Goal: Transaction & Acquisition: Purchase product/service

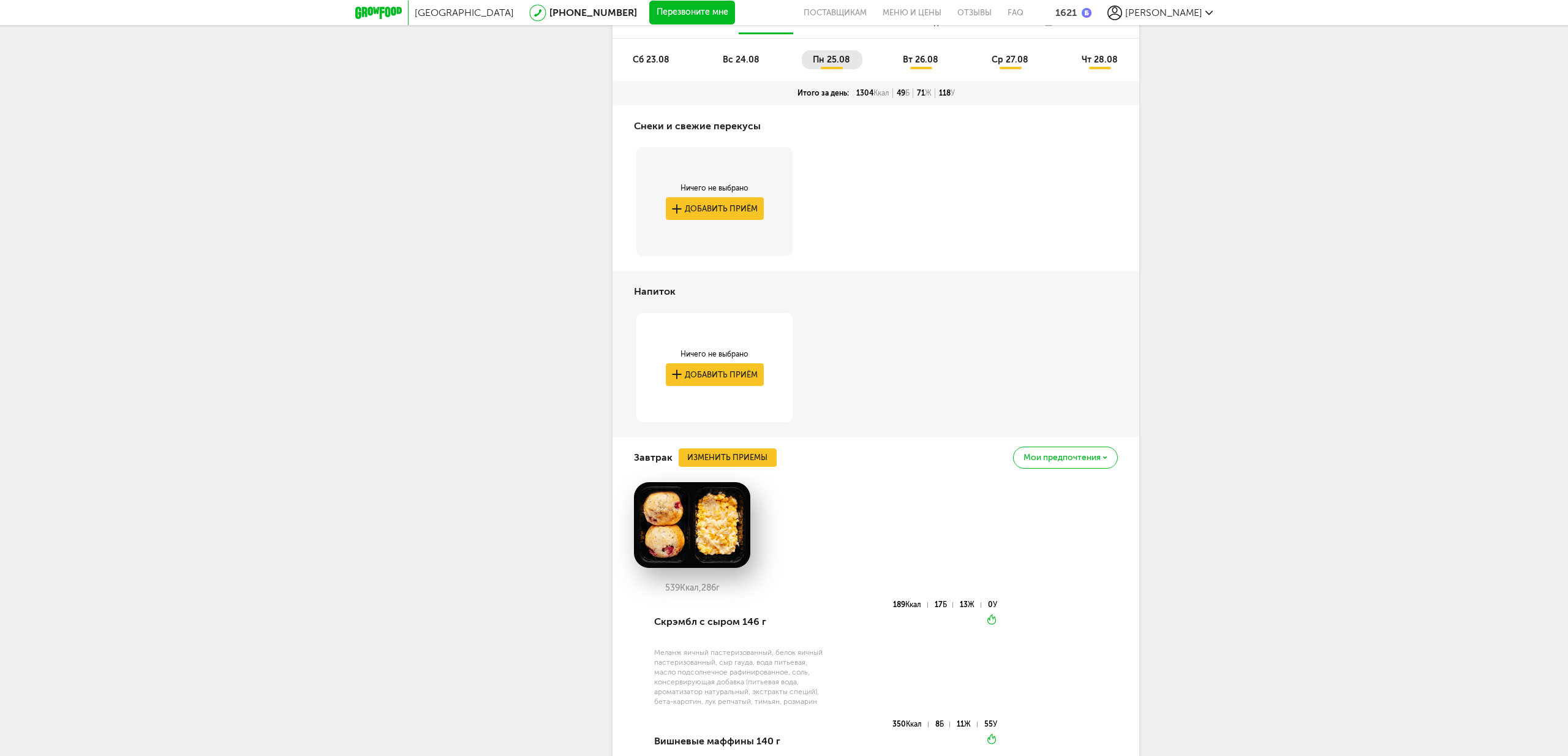
scroll to position [639, 0]
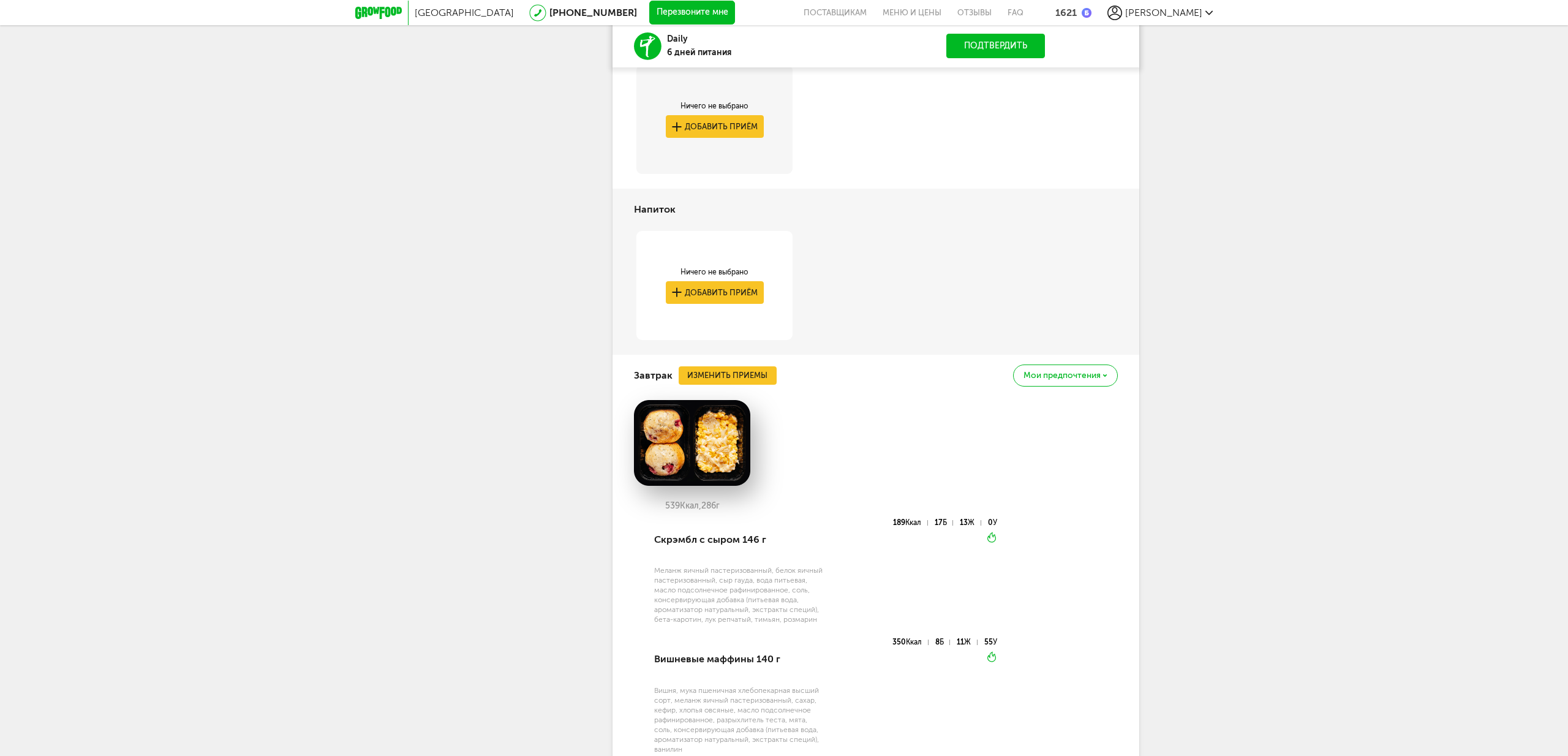
click at [1070, 379] on span "Мои предпочтения" at bounding box center [1062, 375] width 77 height 9
click at [1023, 407] on span "Добавить в стоп-лист" at bounding box center [1014, 404] width 106 height 11
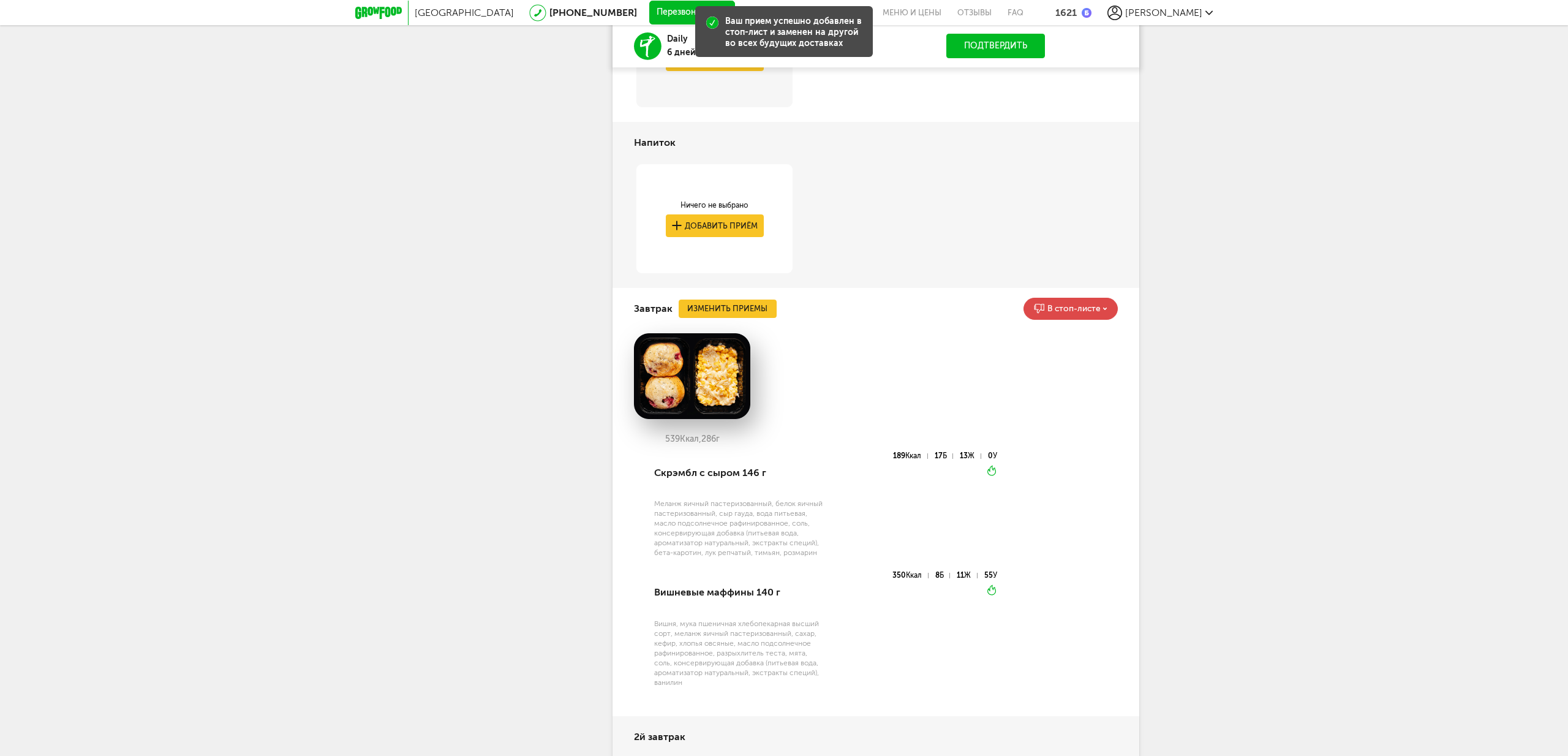
scroll to position [708, 0]
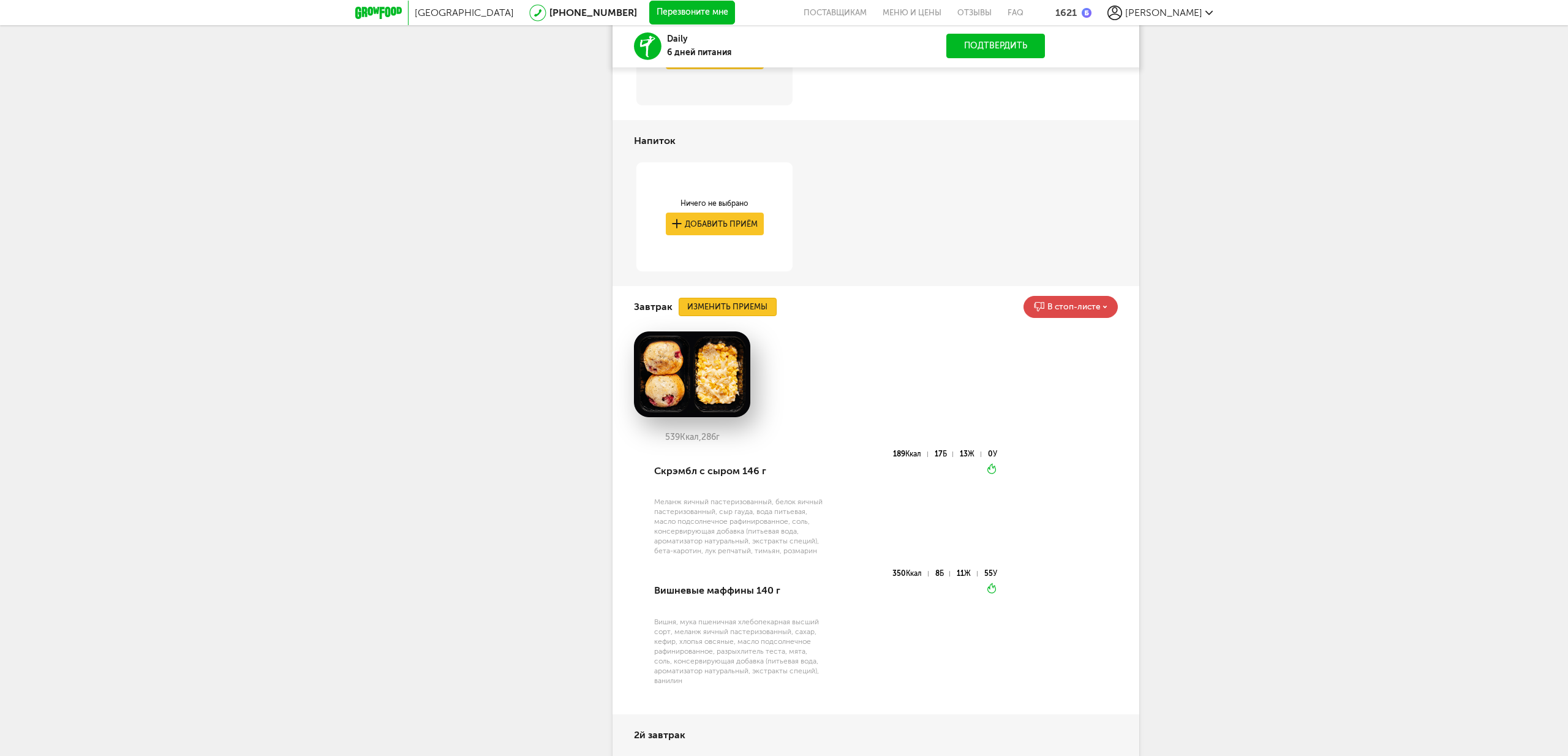
click at [740, 305] on button "Изменить приемы" at bounding box center [728, 307] width 98 height 19
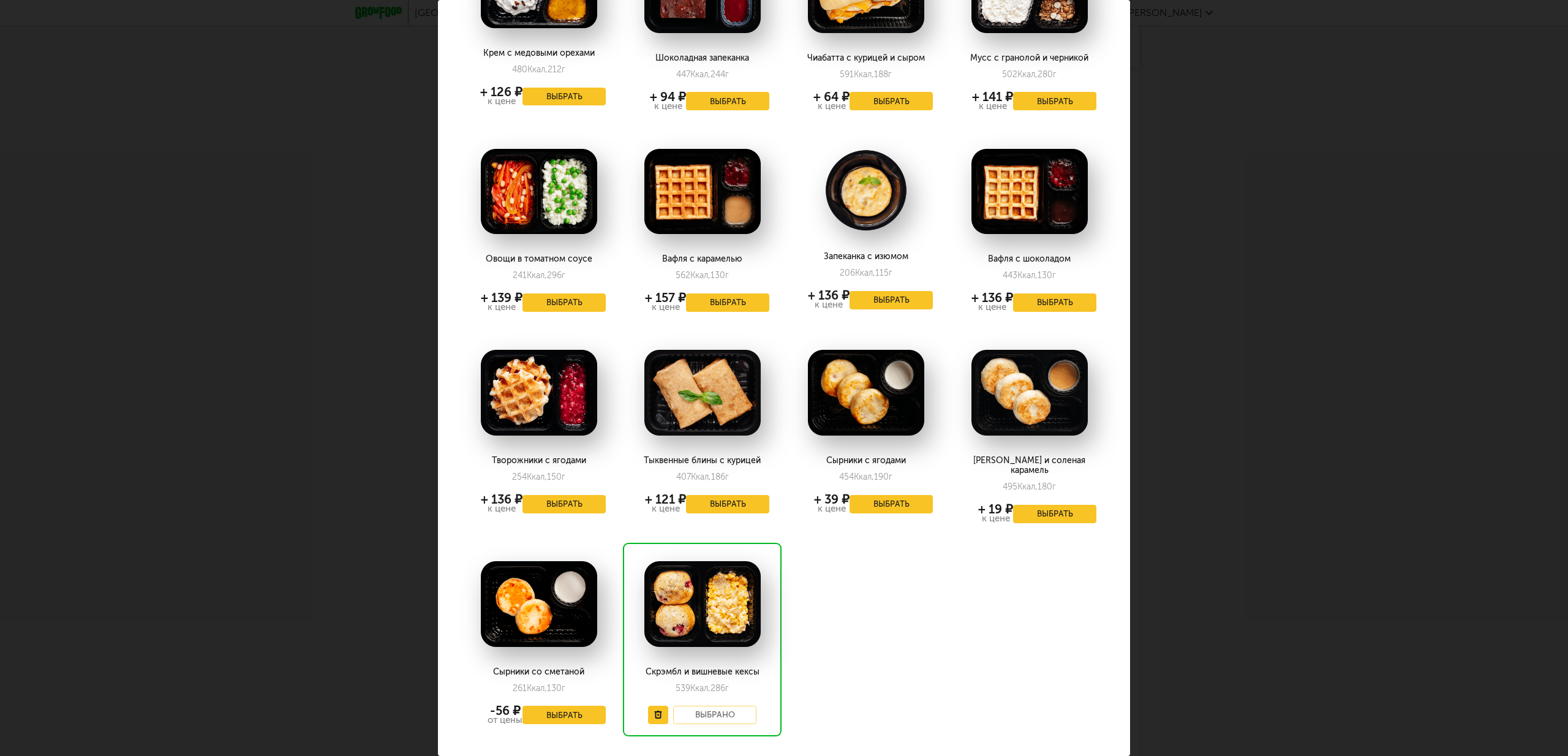
scroll to position [781, 0]
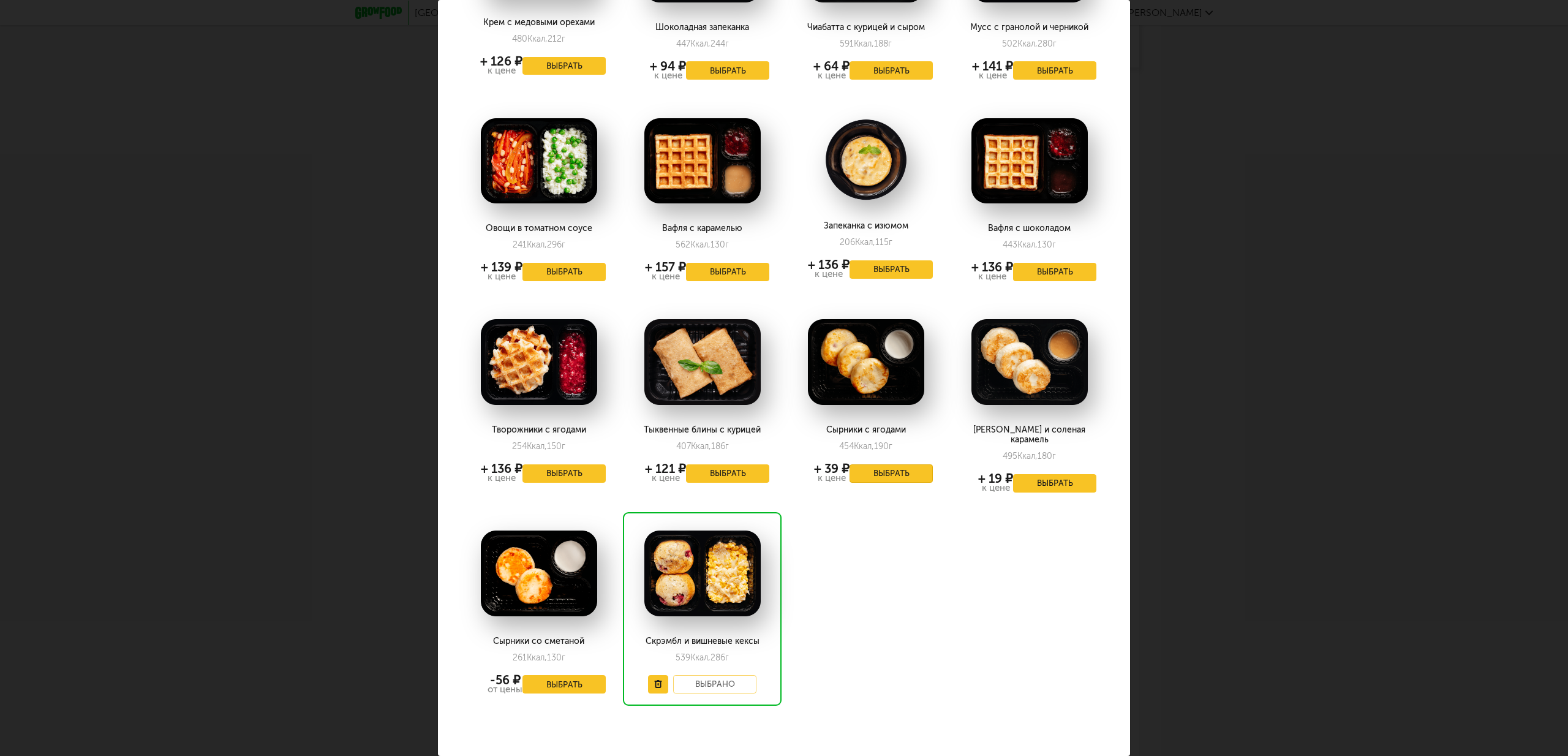
click at [900, 468] on button "Выбрать" at bounding box center [891, 474] width 83 height 19
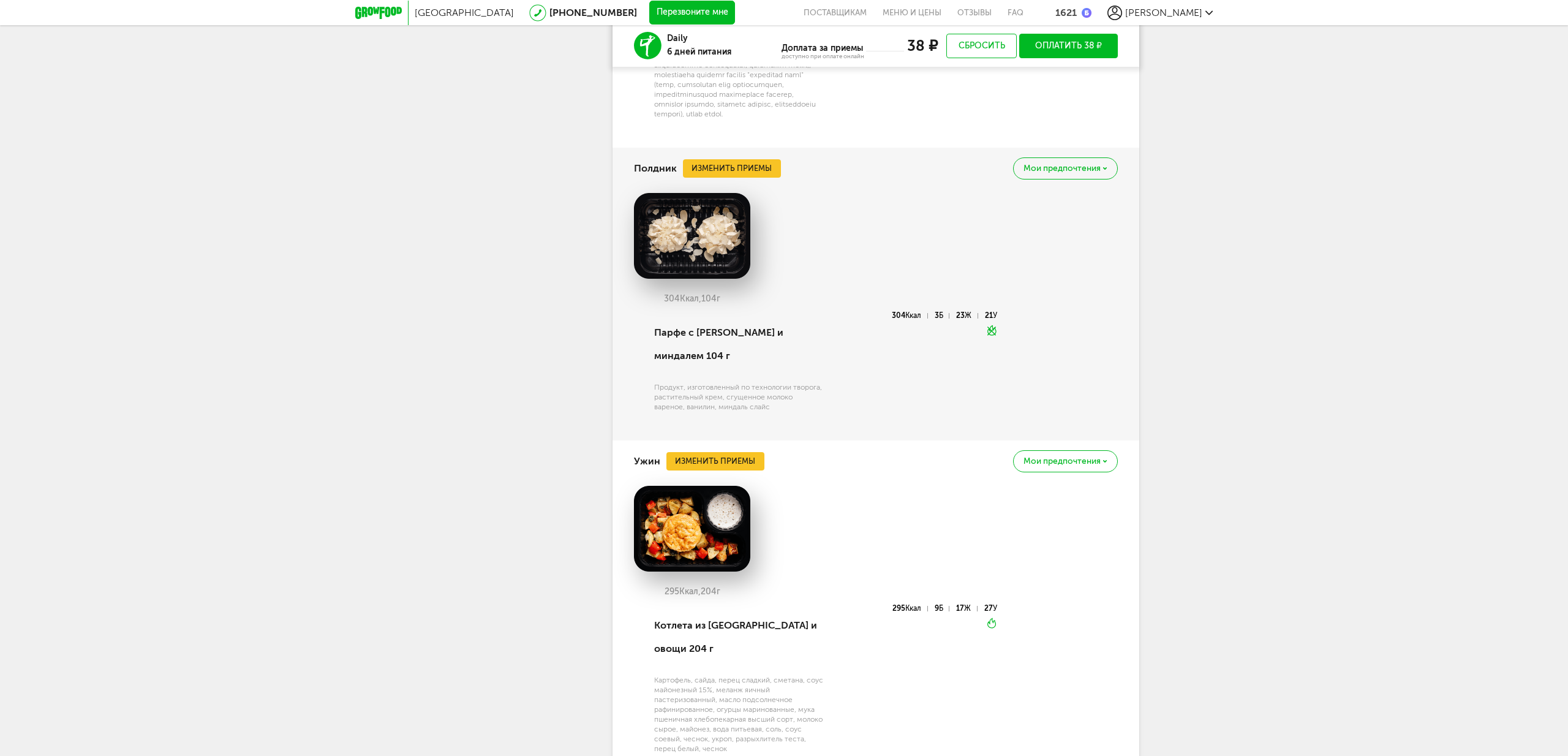
scroll to position [1826, 0]
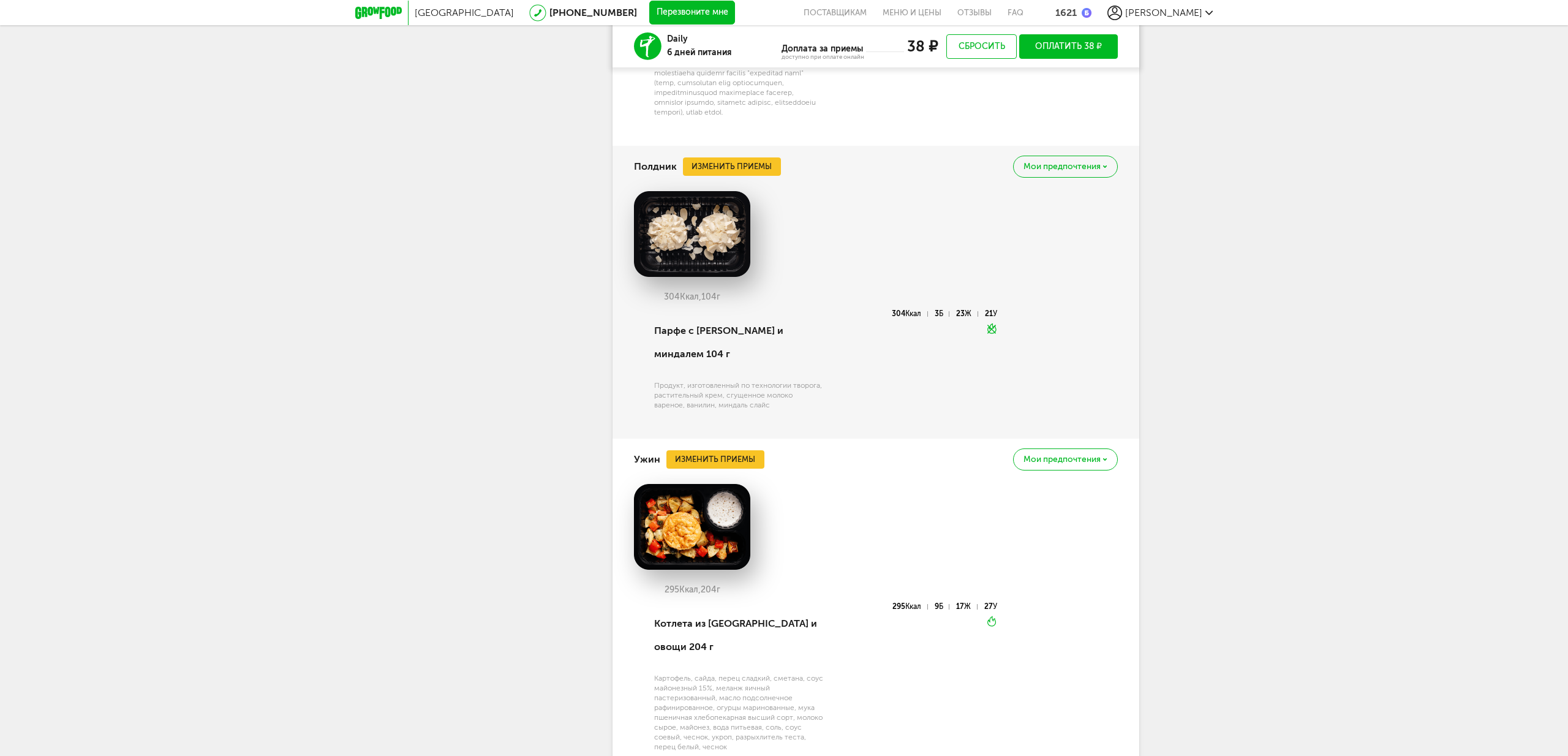
click at [1060, 464] on span "Мои предпочтения" at bounding box center [1062, 459] width 77 height 9
click at [1012, 494] on span "Добавить в стоп-лист" at bounding box center [1014, 488] width 106 height 11
click at [728, 468] on button "Изменить приемы" at bounding box center [716, 460] width 98 height 19
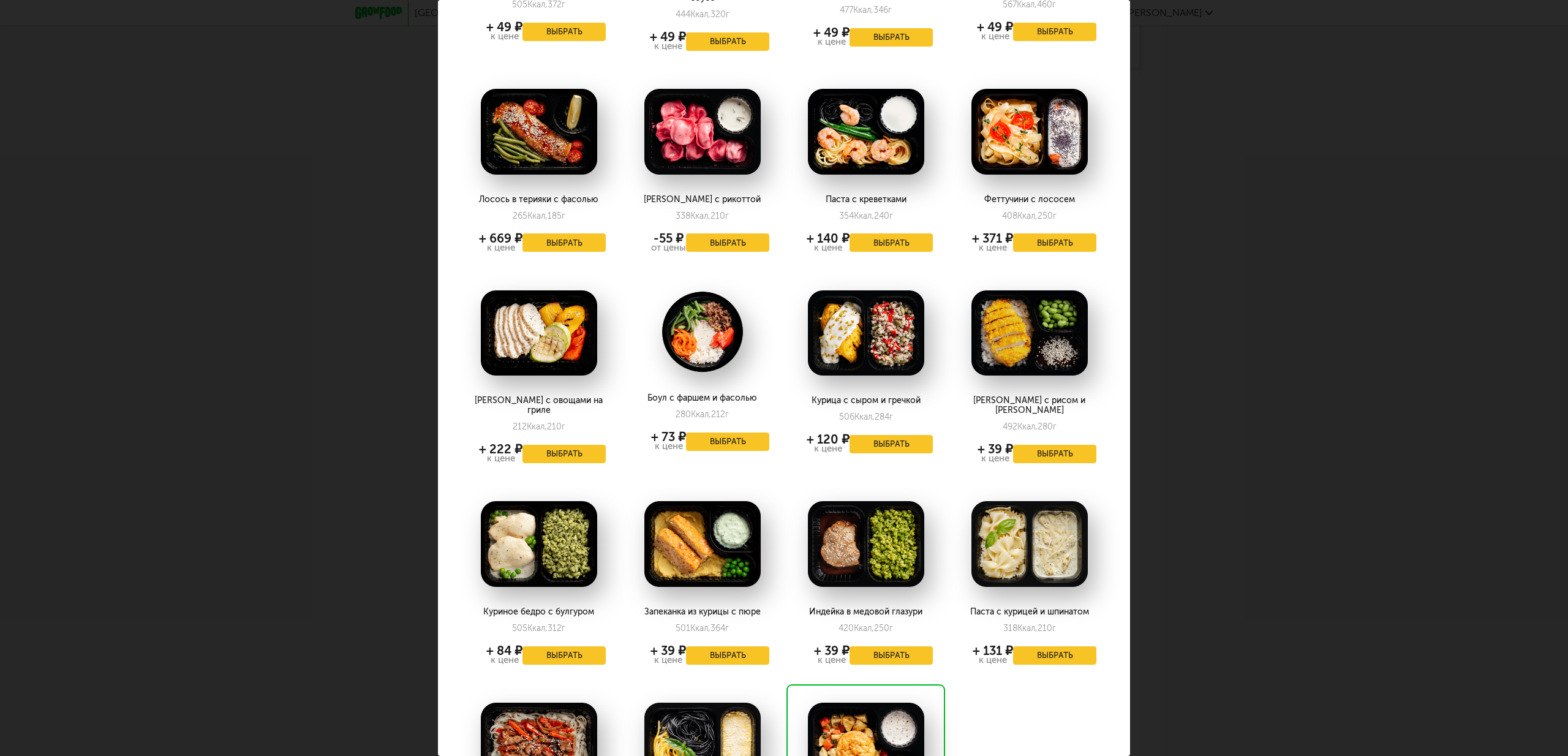
scroll to position [763, 0]
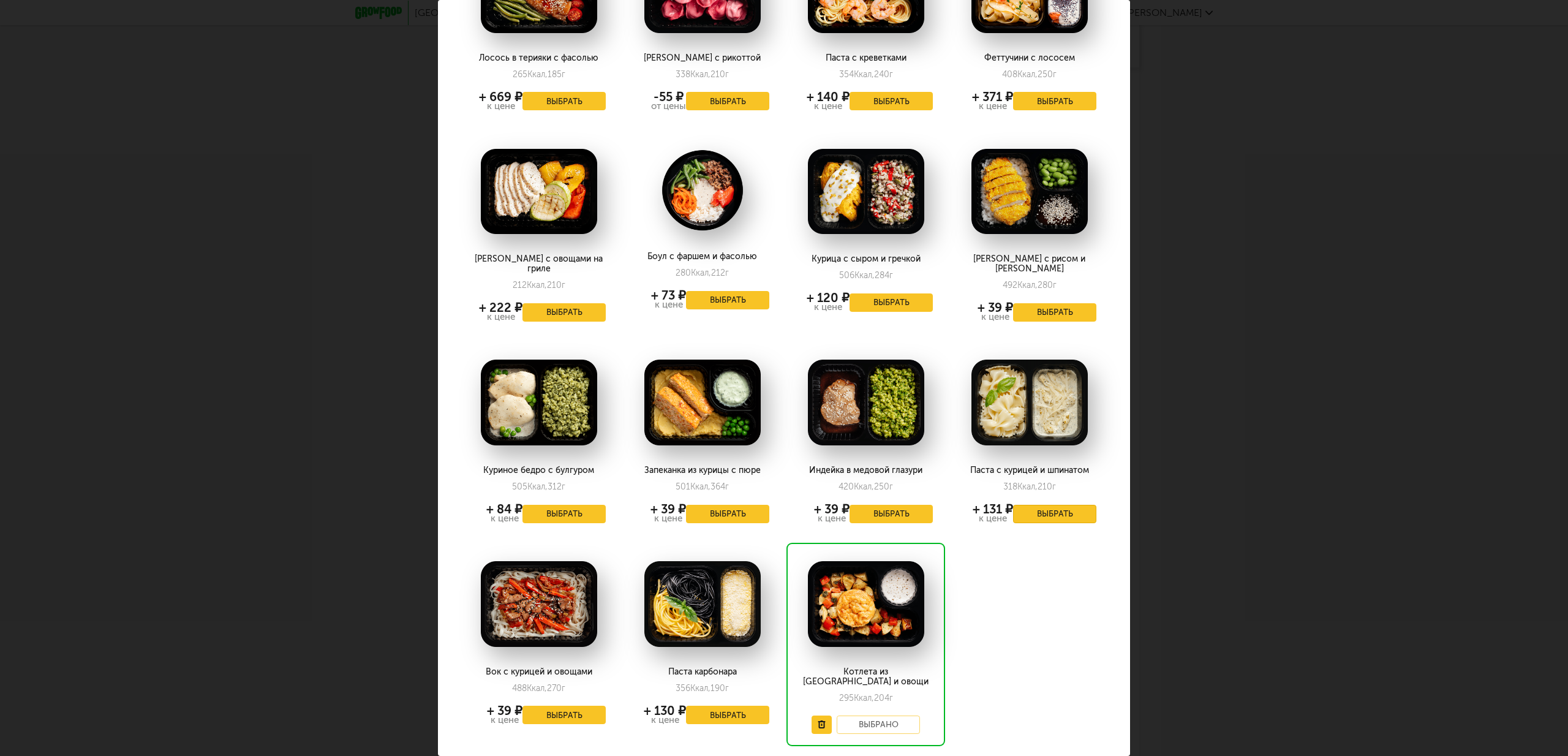
click at [1054, 505] on button "Выбрать" at bounding box center [1054, 514] width 83 height 19
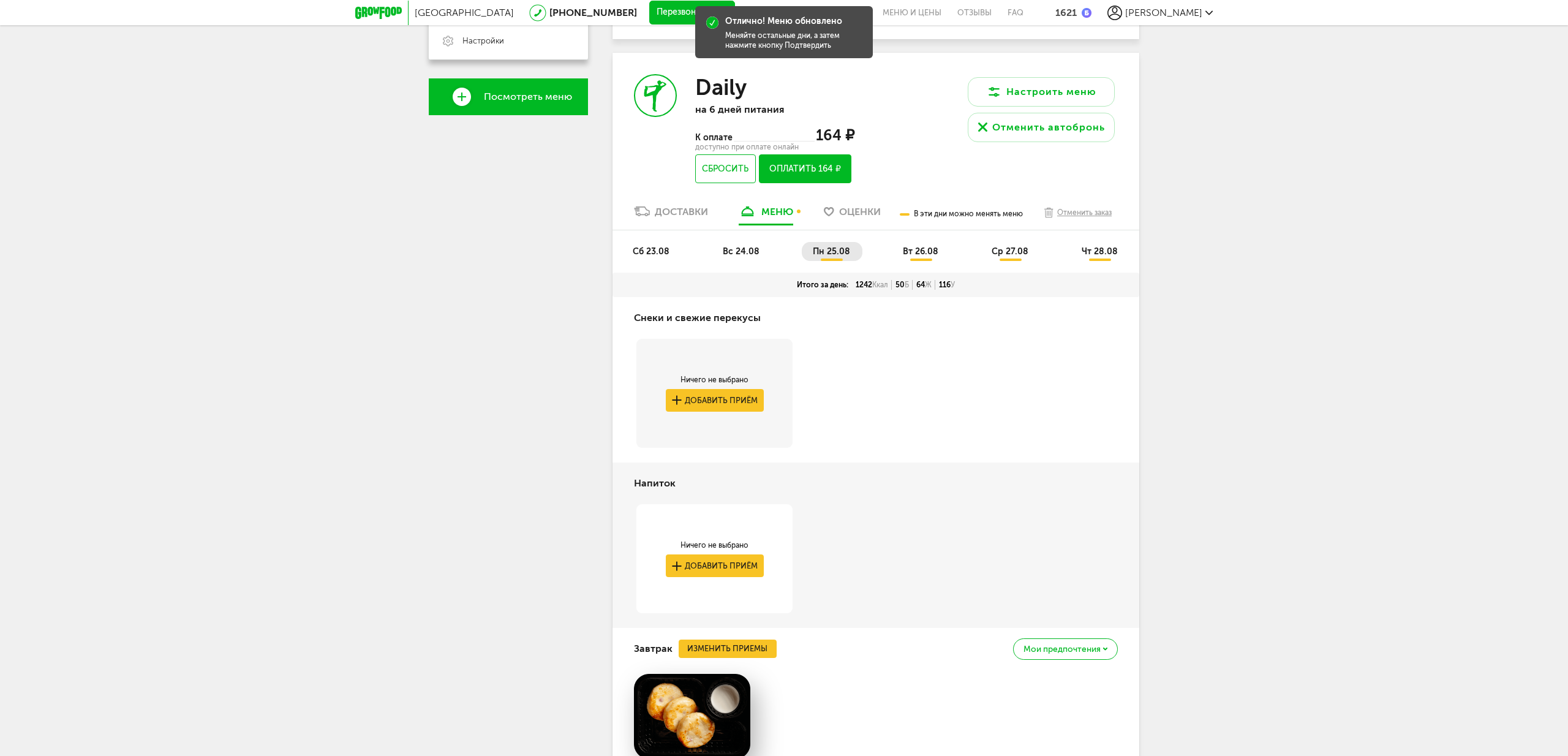
scroll to position [351, 0]
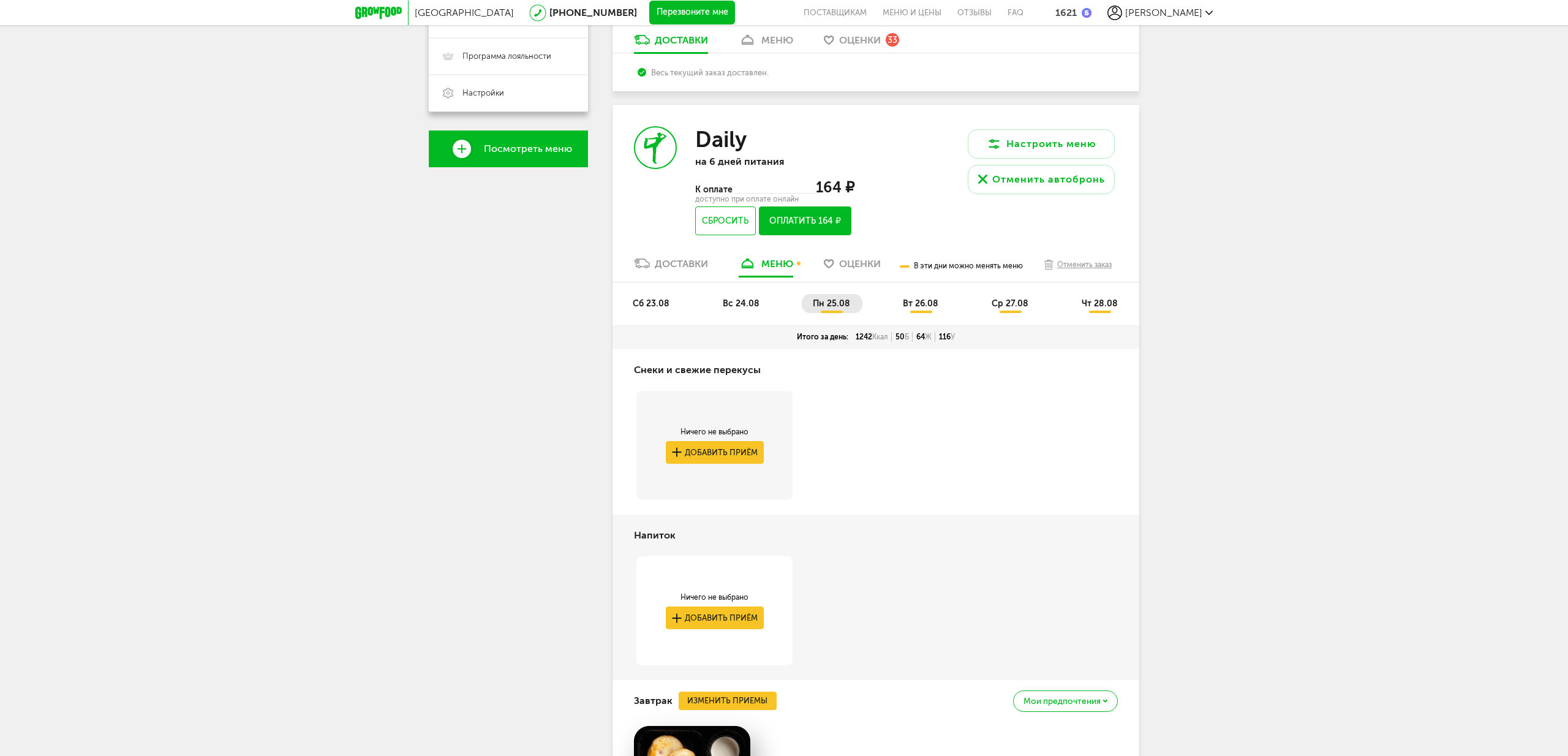
click at [924, 304] on span "вт 26.08" at bounding box center [920, 304] width 35 height 11
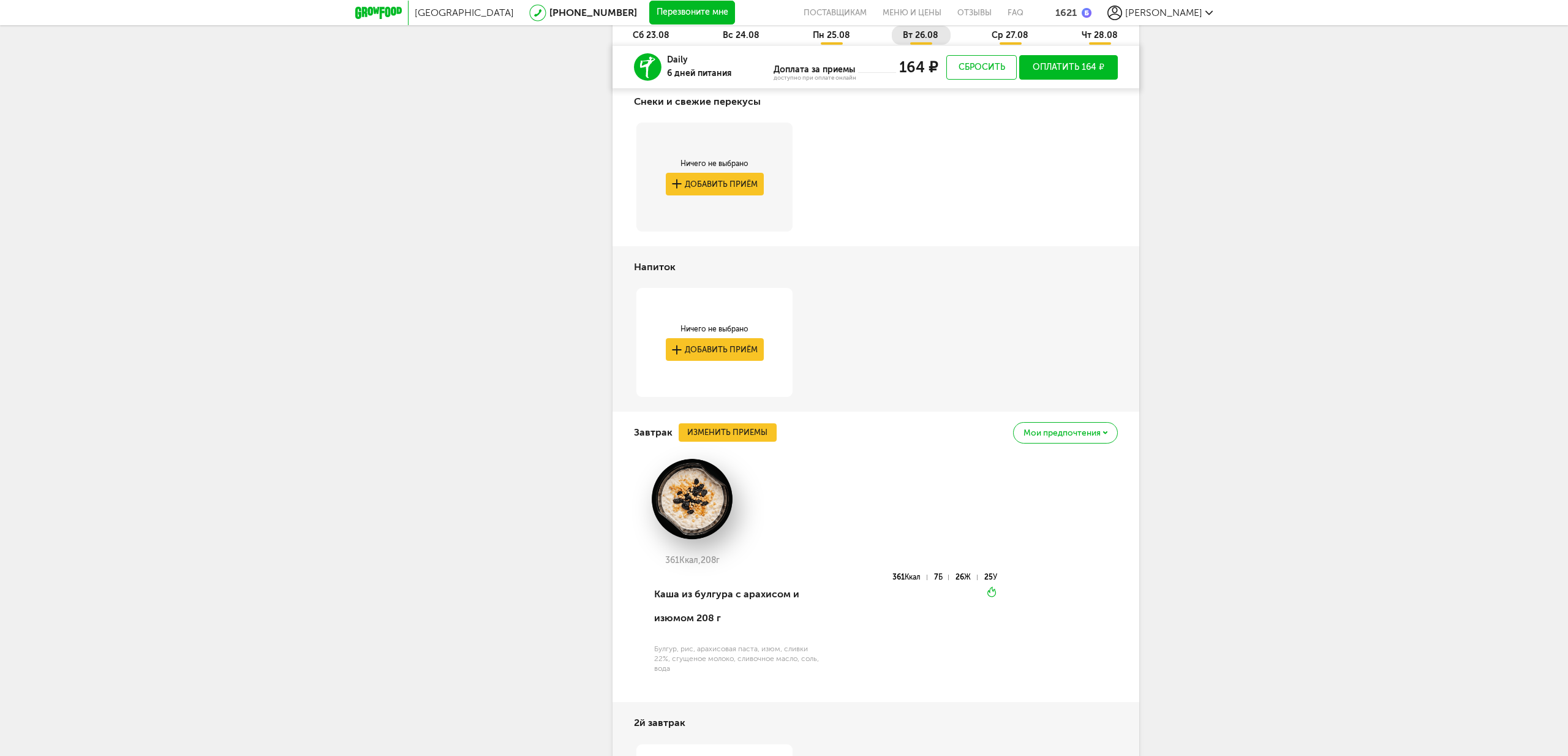
scroll to position [717, 0]
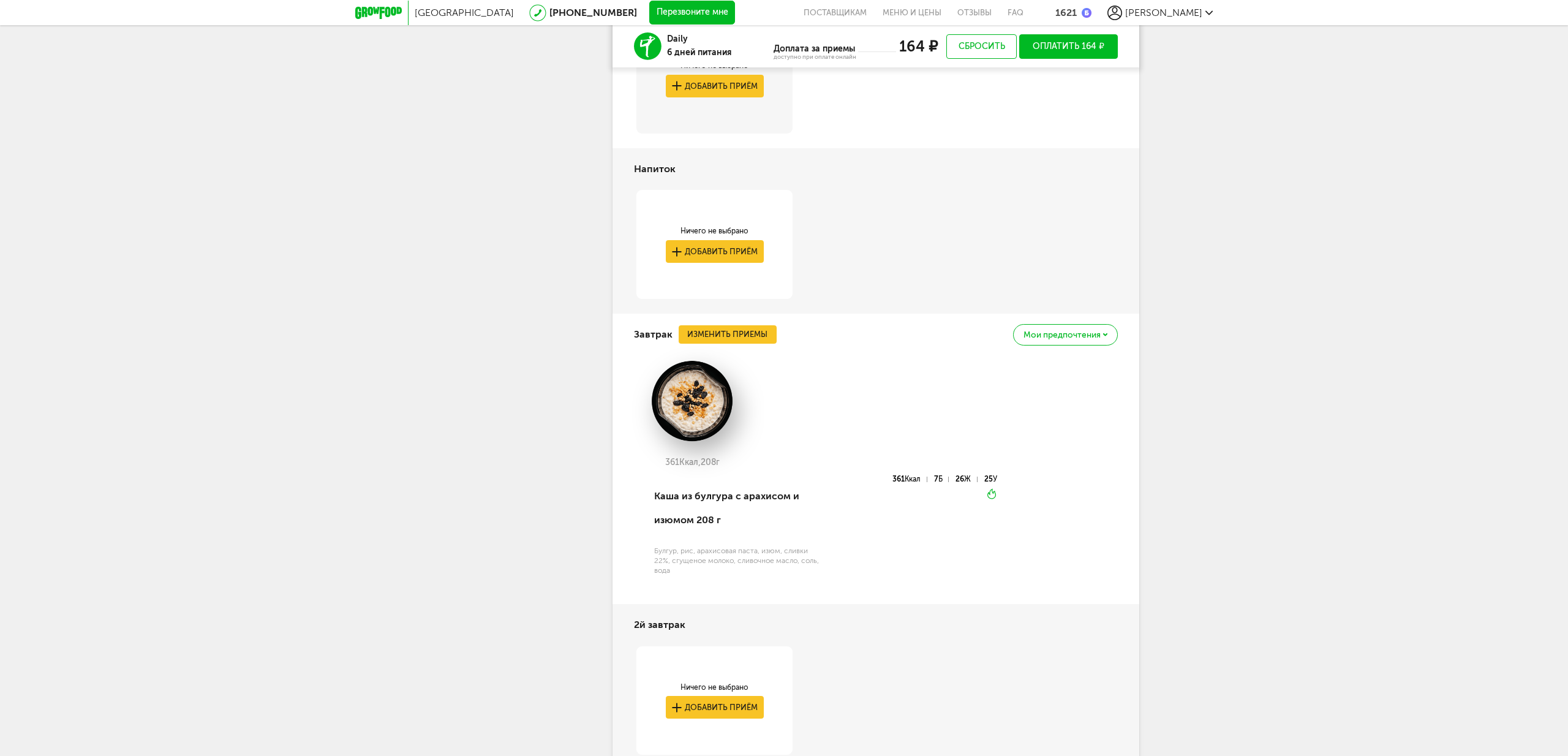
click at [1064, 338] on span "Мои предпочтения" at bounding box center [1062, 335] width 77 height 9
click at [1032, 369] on span "Добавить в стоп-лист" at bounding box center [1014, 363] width 106 height 11
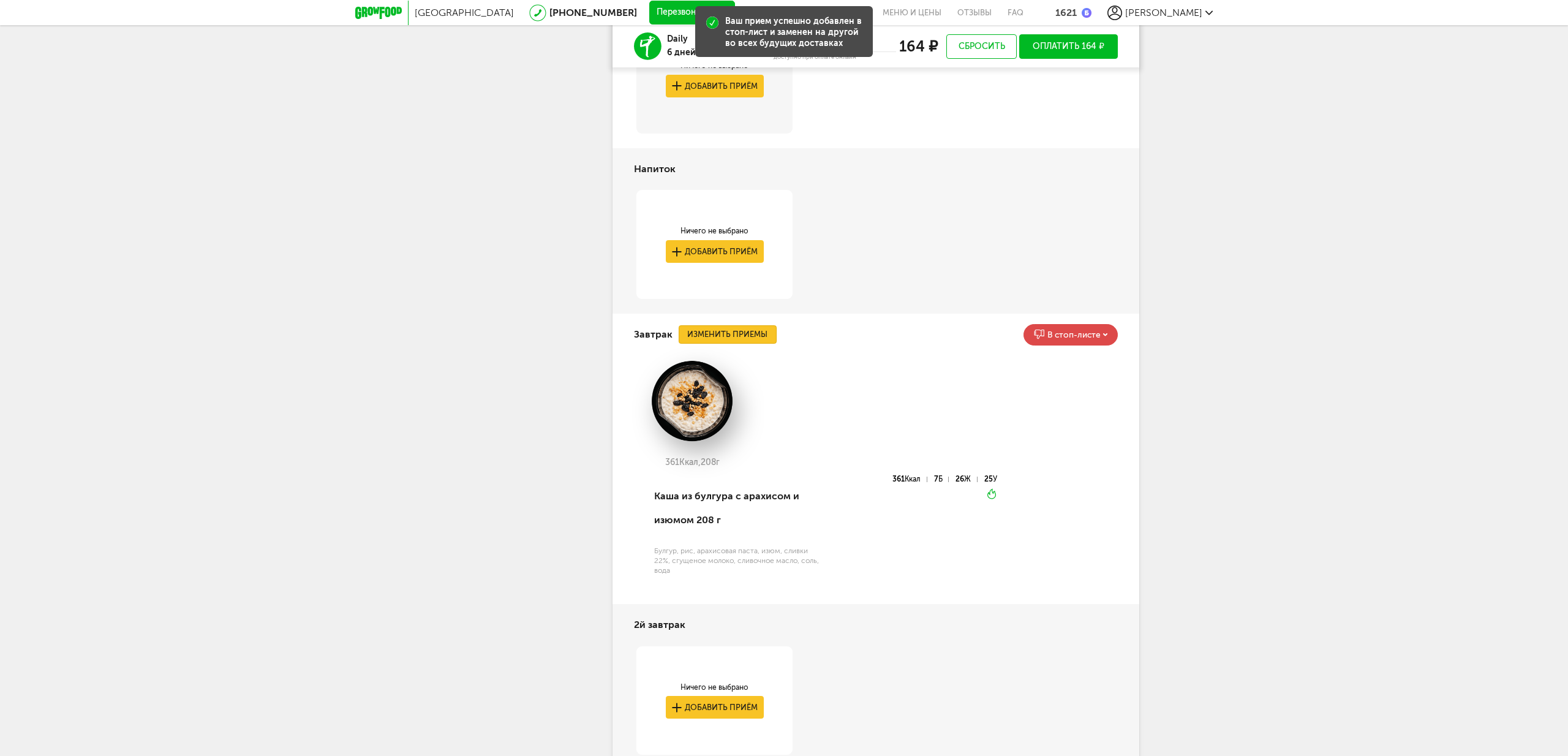
click at [732, 333] on button "Изменить приемы" at bounding box center [728, 335] width 98 height 19
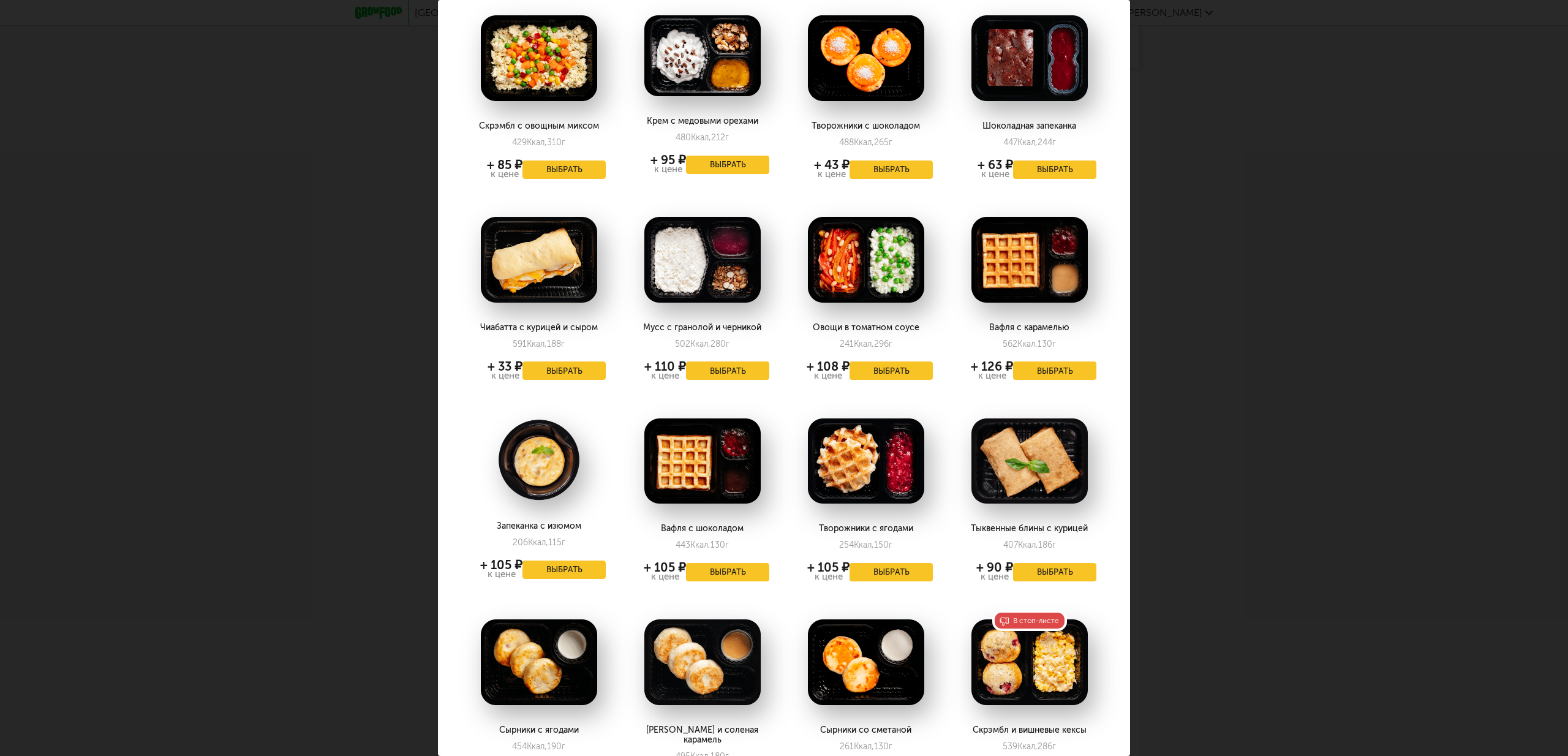
scroll to position [473, 0]
click at [724, 372] on button "Выбрать" at bounding box center [728, 371] width 83 height 19
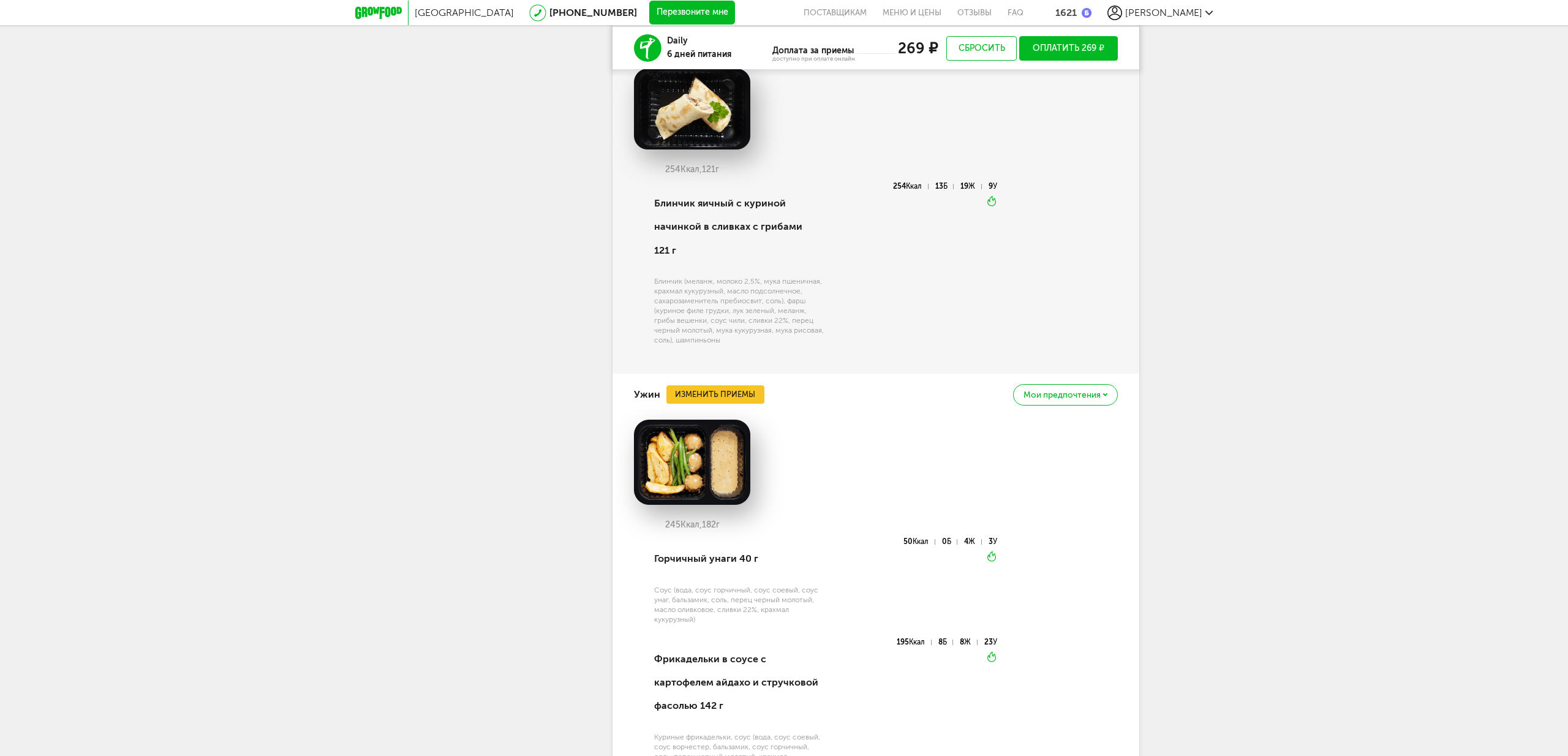
scroll to position [1969, 0]
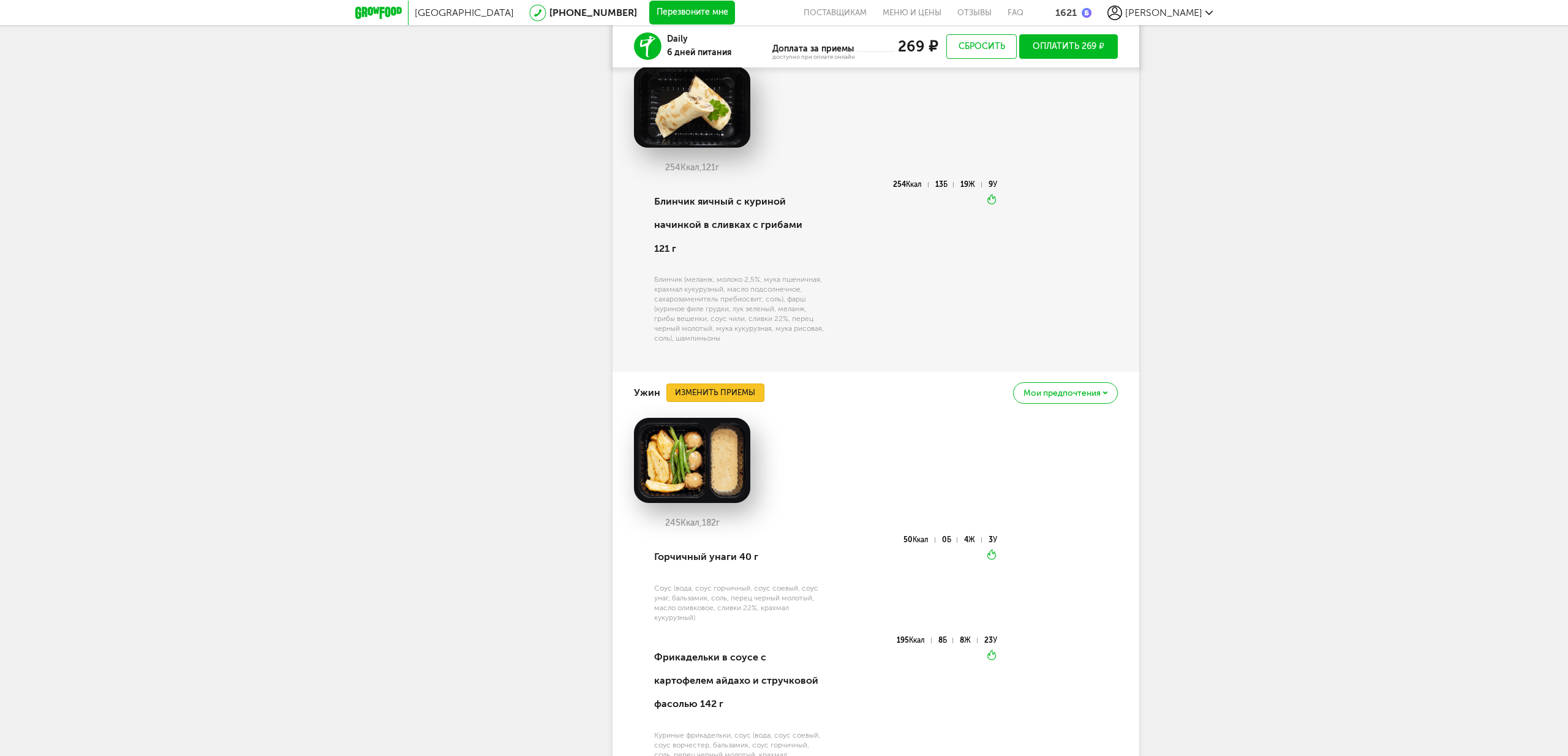
click at [718, 383] on button "Изменить приемы" at bounding box center [716, 393] width 98 height 19
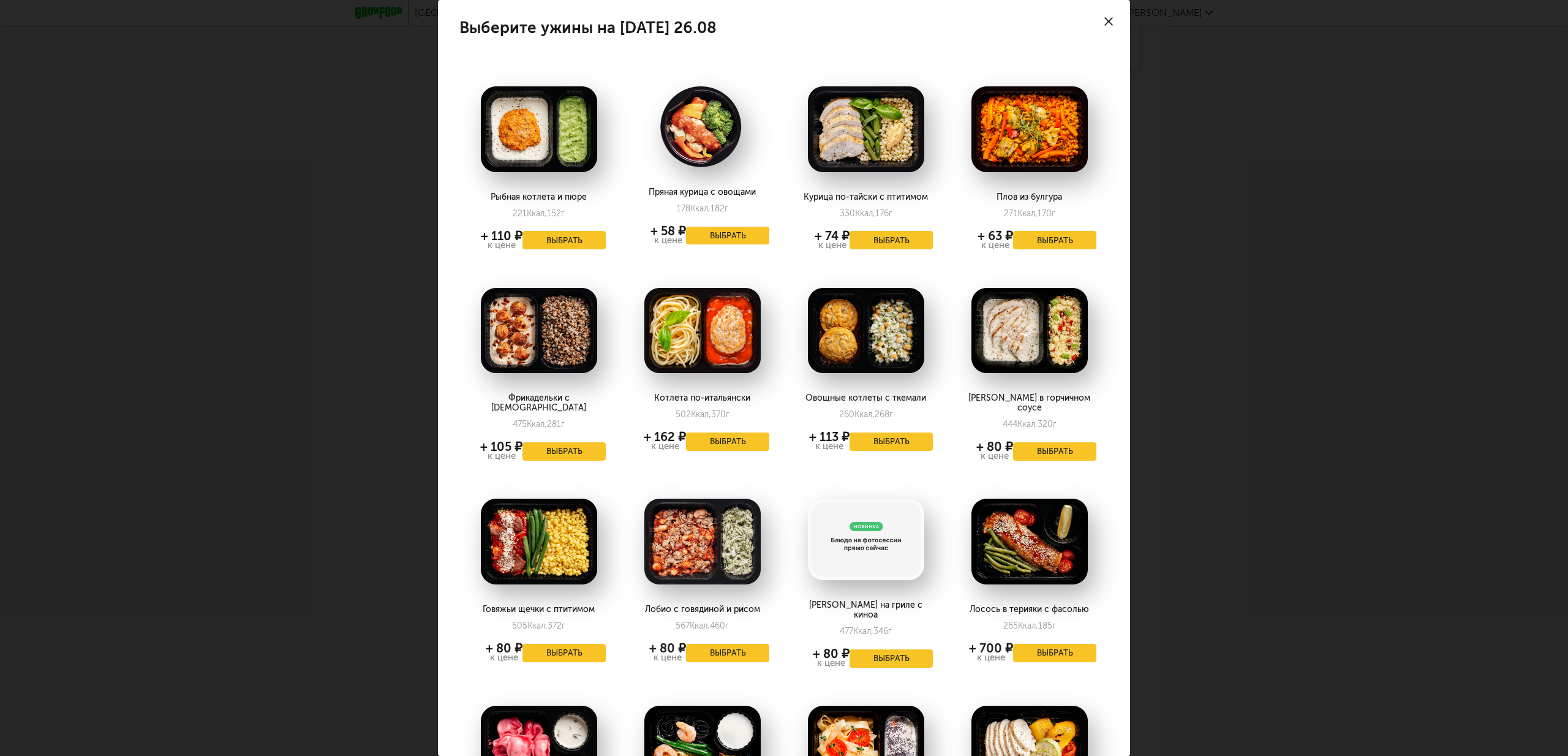
click at [1163, 213] on div "Выберите ужины на [DATE] 26.08 Рыбная котлета и пюре 221 Ккал, 152 г + 110 ₽ к …" at bounding box center [784, 378] width 1568 height 756
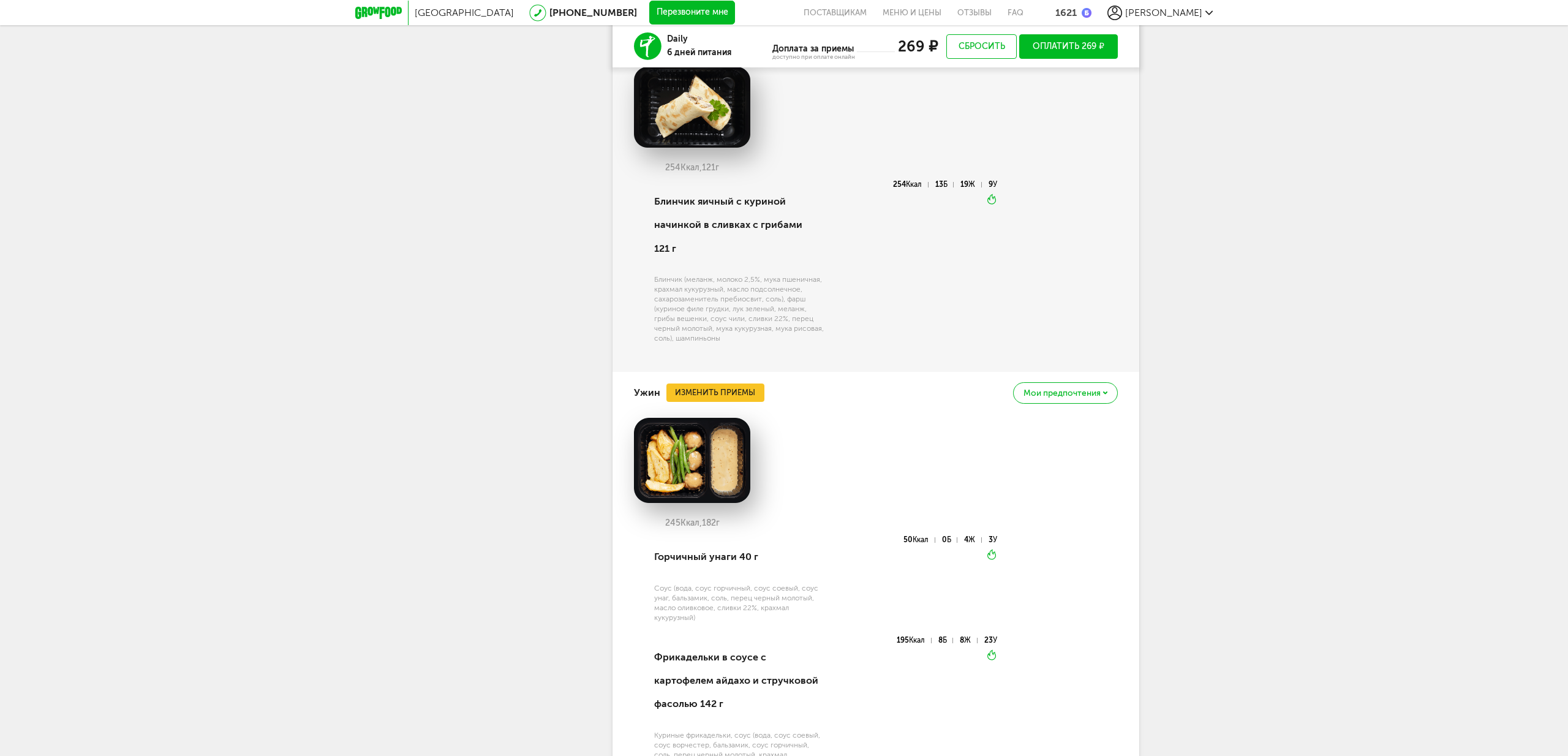
click at [1062, 389] on span "Мои предпочтения" at bounding box center [1062, 393] width 77 height 9
click at [1027, 417] on span "Добавить в стоп-лист" at bounding box center [1014, 422] width 106 height 11
click at [710, 383] on button "Изменить приемы" at bounding box center [716, 393] width 98 height 19
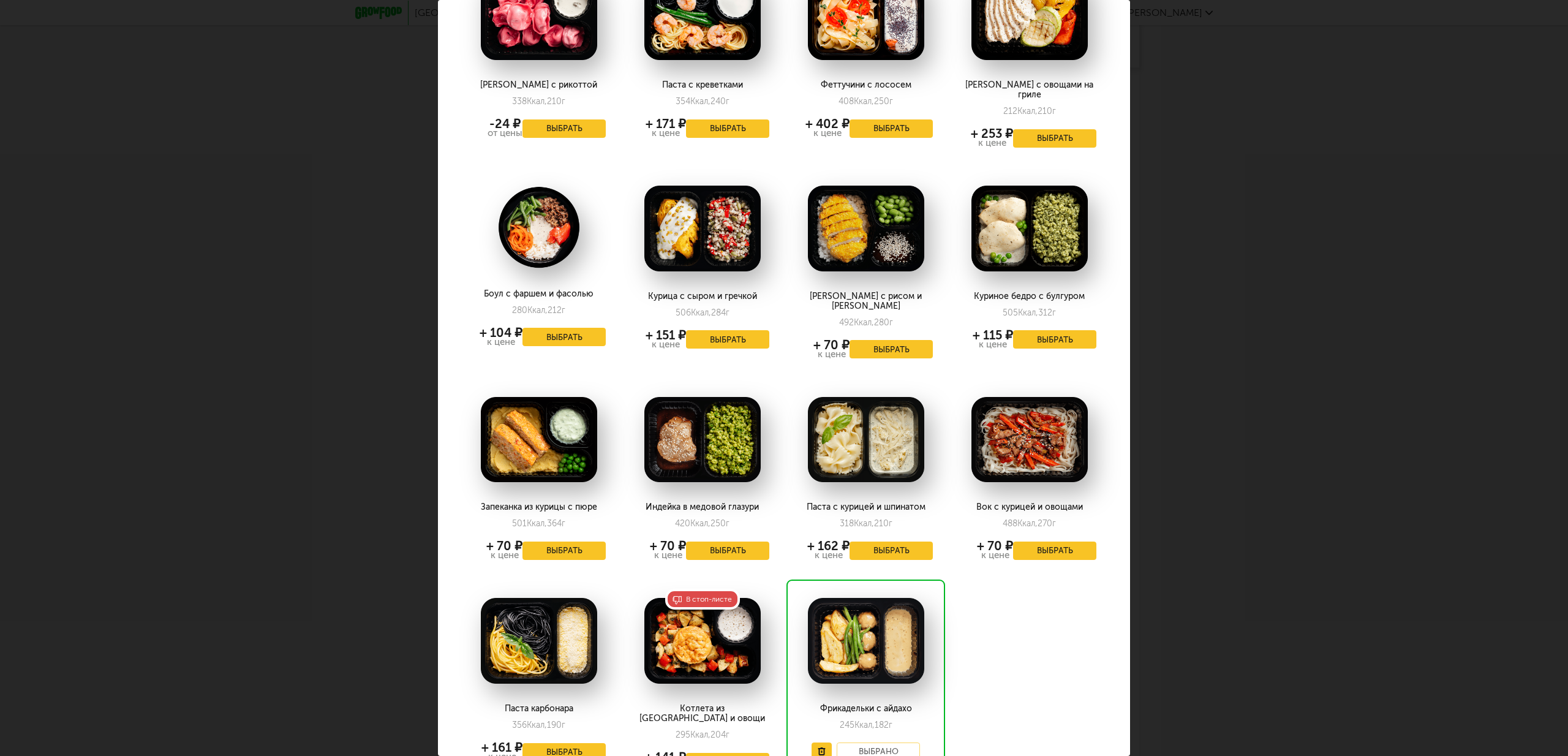
scroll to position [732, 0]
click at [1038, 541] on button "Выбрать" at bounding box center [1054, 550] width 83 height 19
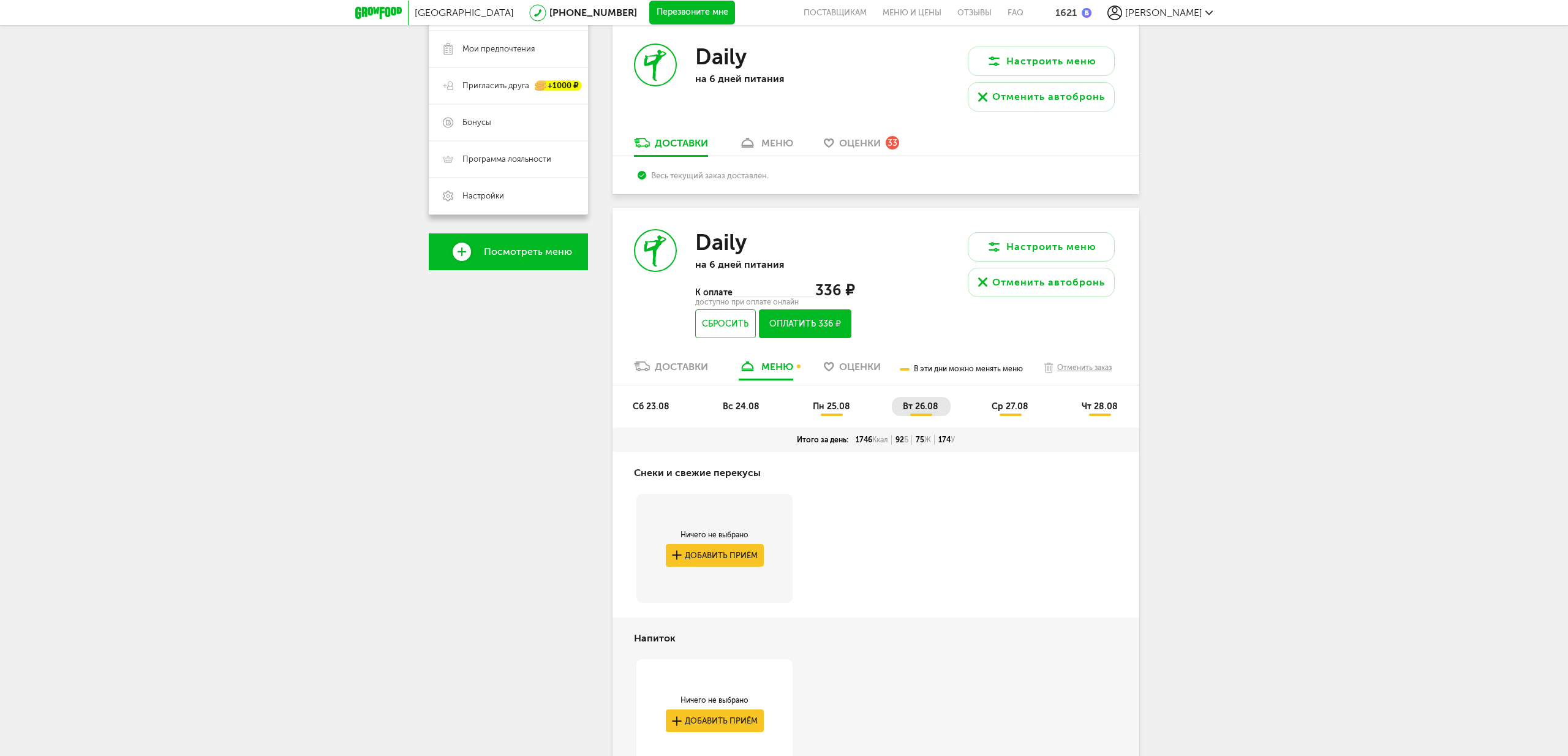
scroll to position [235, 0]
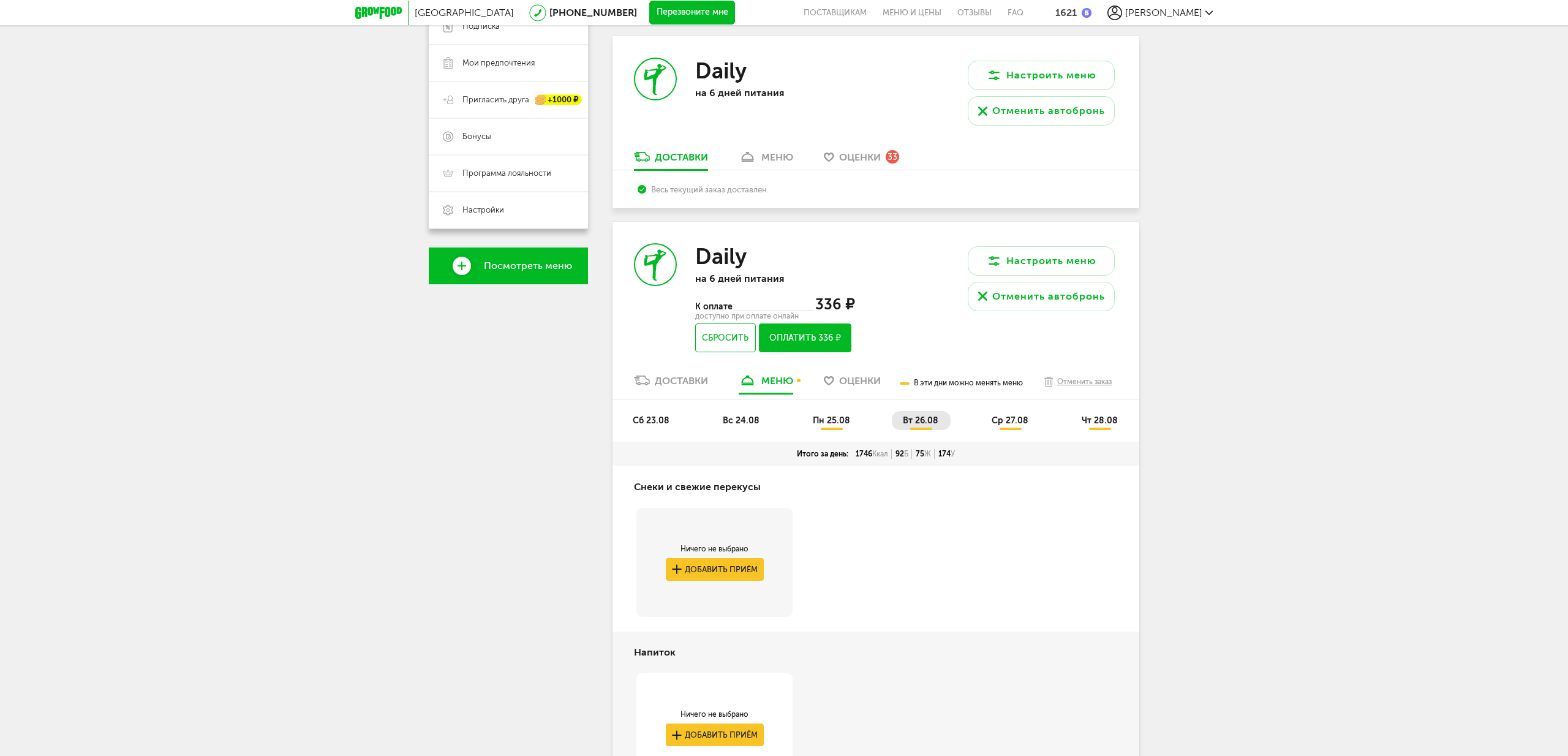
click at [1005, 424] on span "ср 27.08" at bounding box center [1010, 421] width 37 height 11
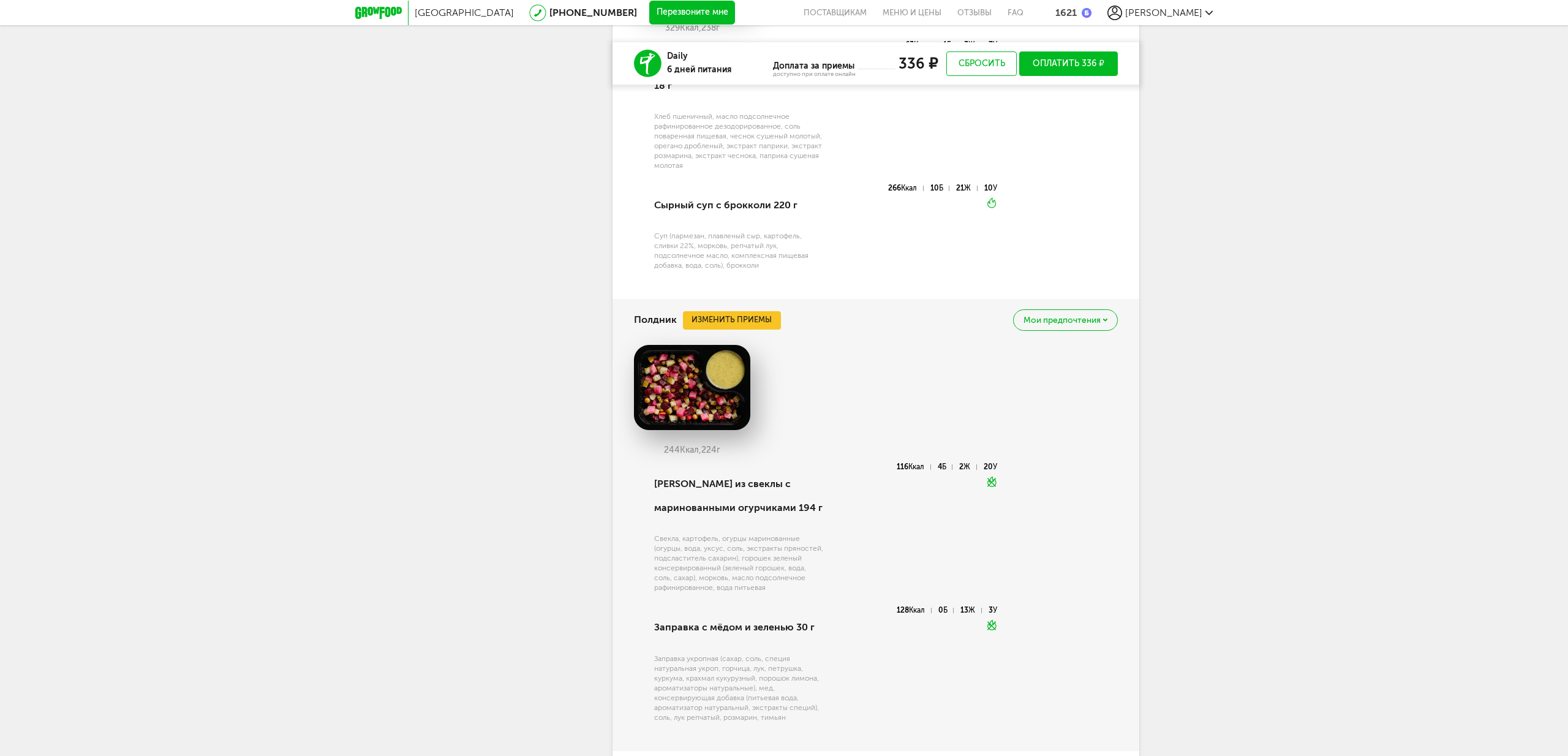
scroll to position [1606, 0]
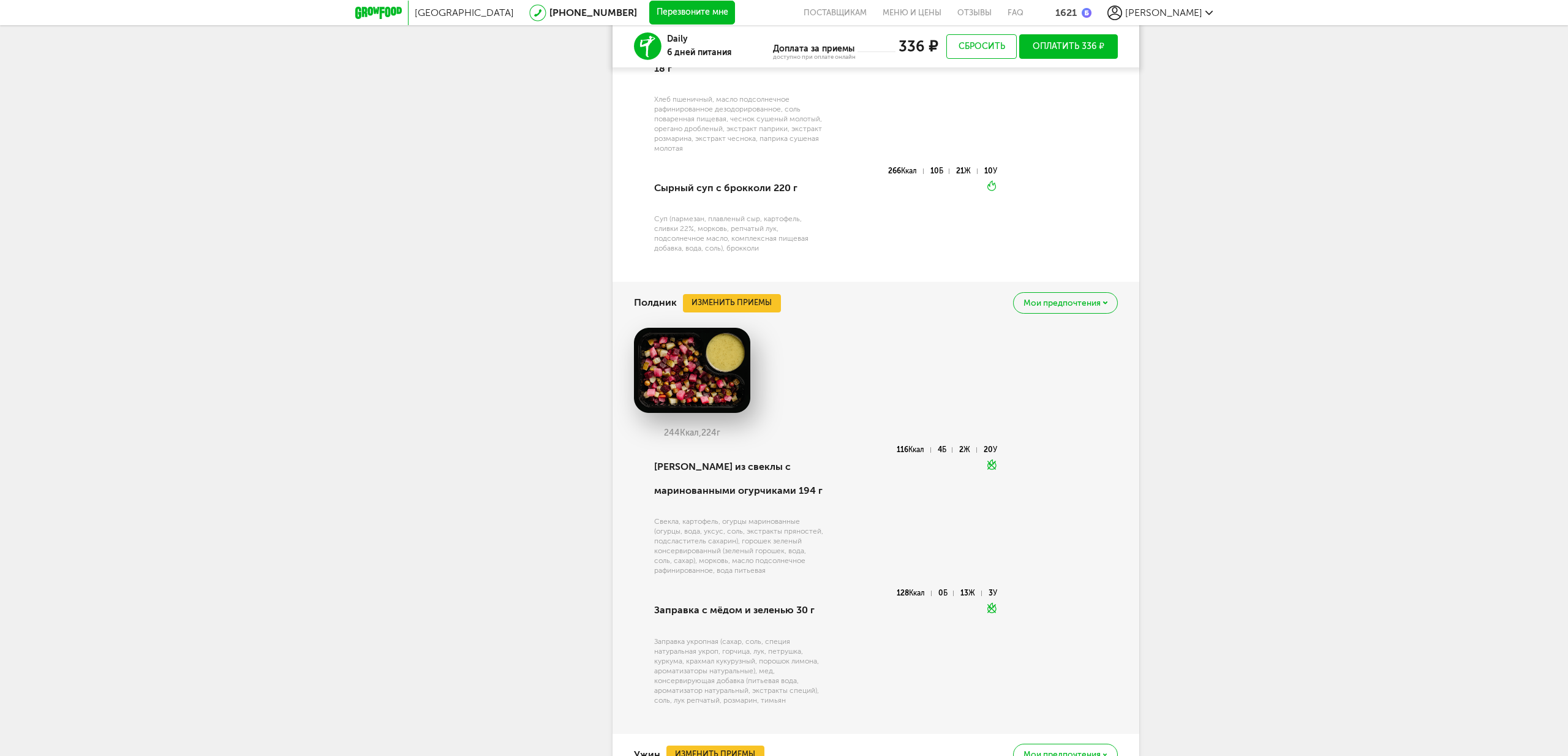
click at [1058, 299] on span "Мои предпочтения" at bounding box center [1062, 303] width 77 height 9
click at [1013, 326] on div "Добавить в стоп-лист Это блюдо будет заменено во всех будущих доставках" at bounding box center [1029, 345] width 136 height 39
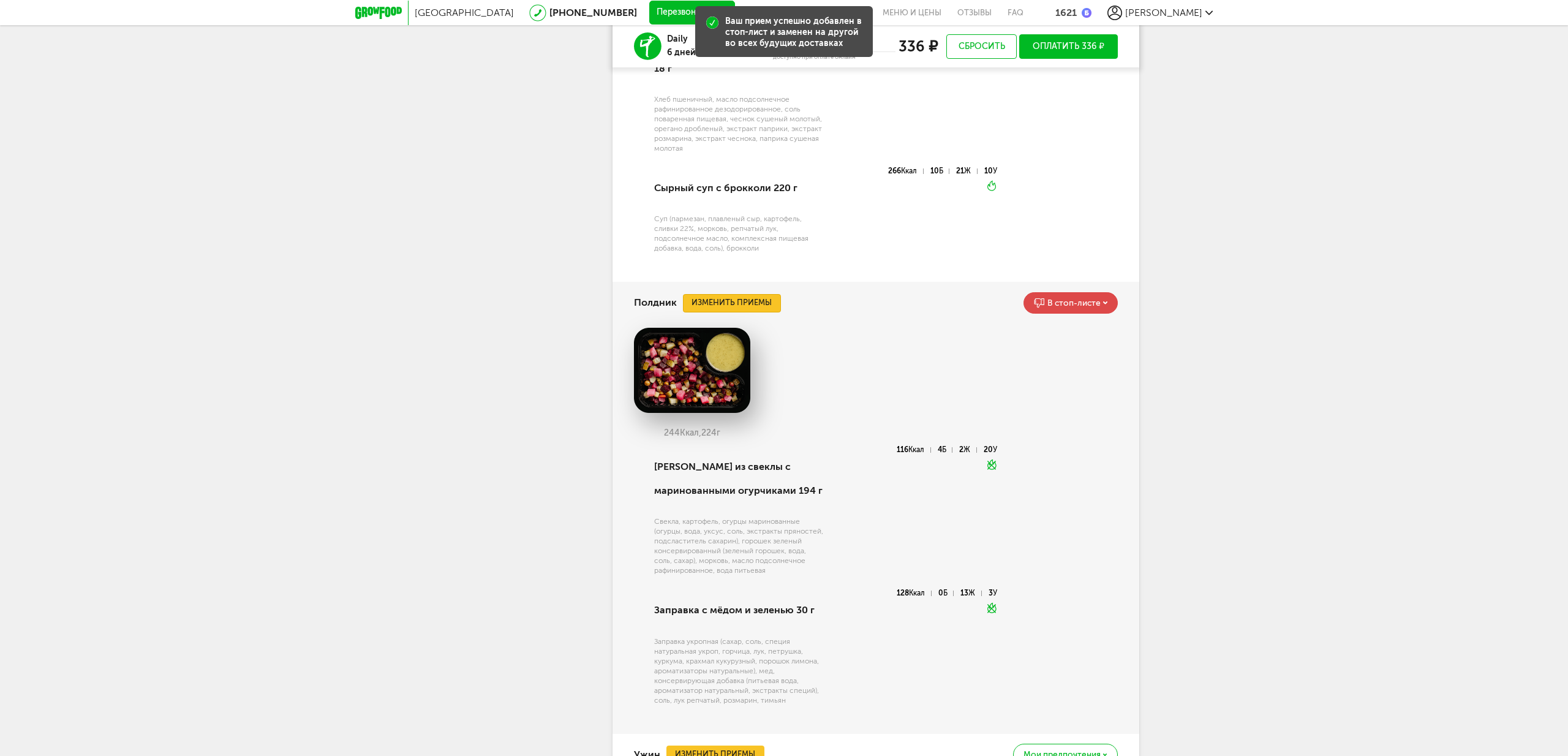
click at [754, 294] on button "Изменить приемы" at bounding box center [732, 304] width 98 height 19
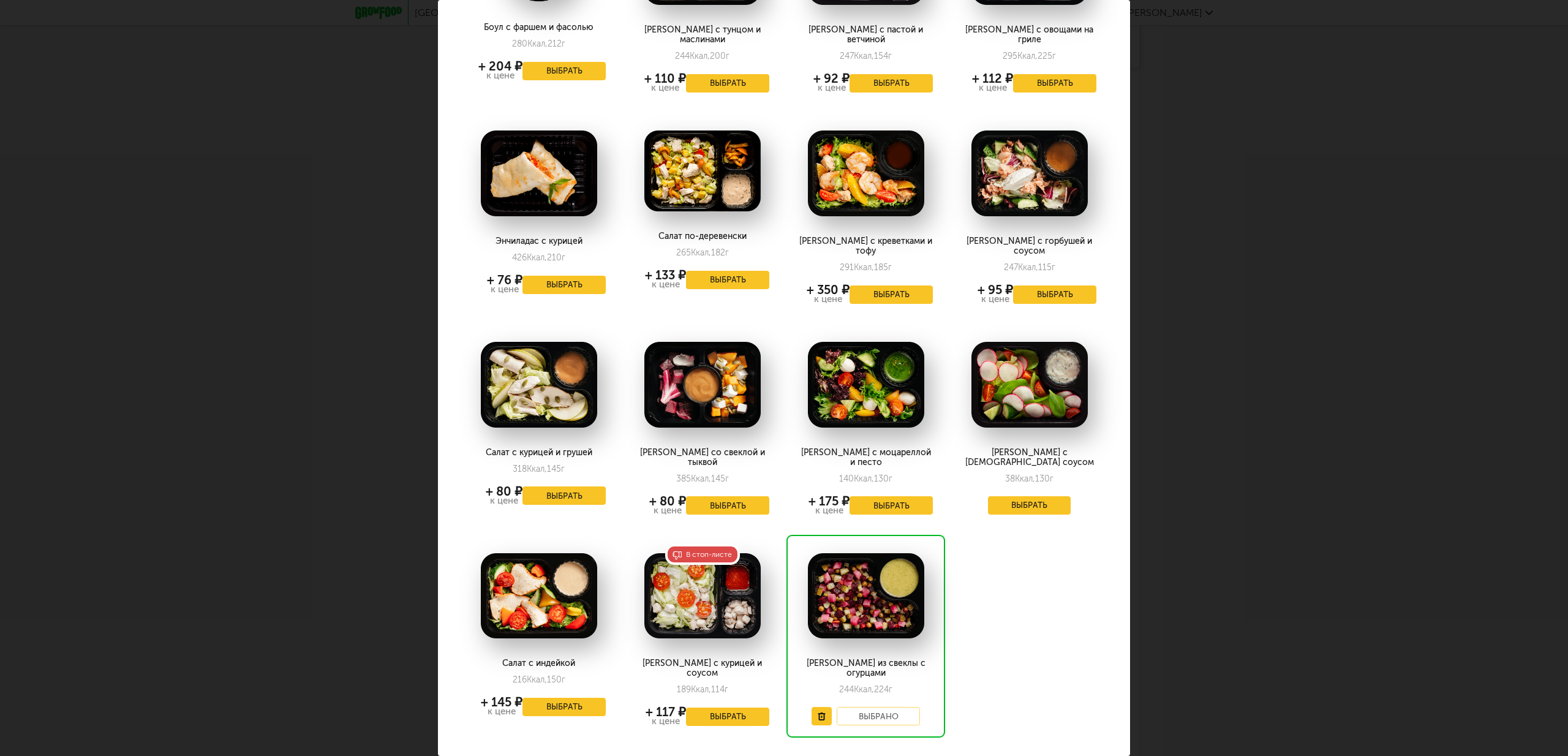
scroll to position [0, 0]
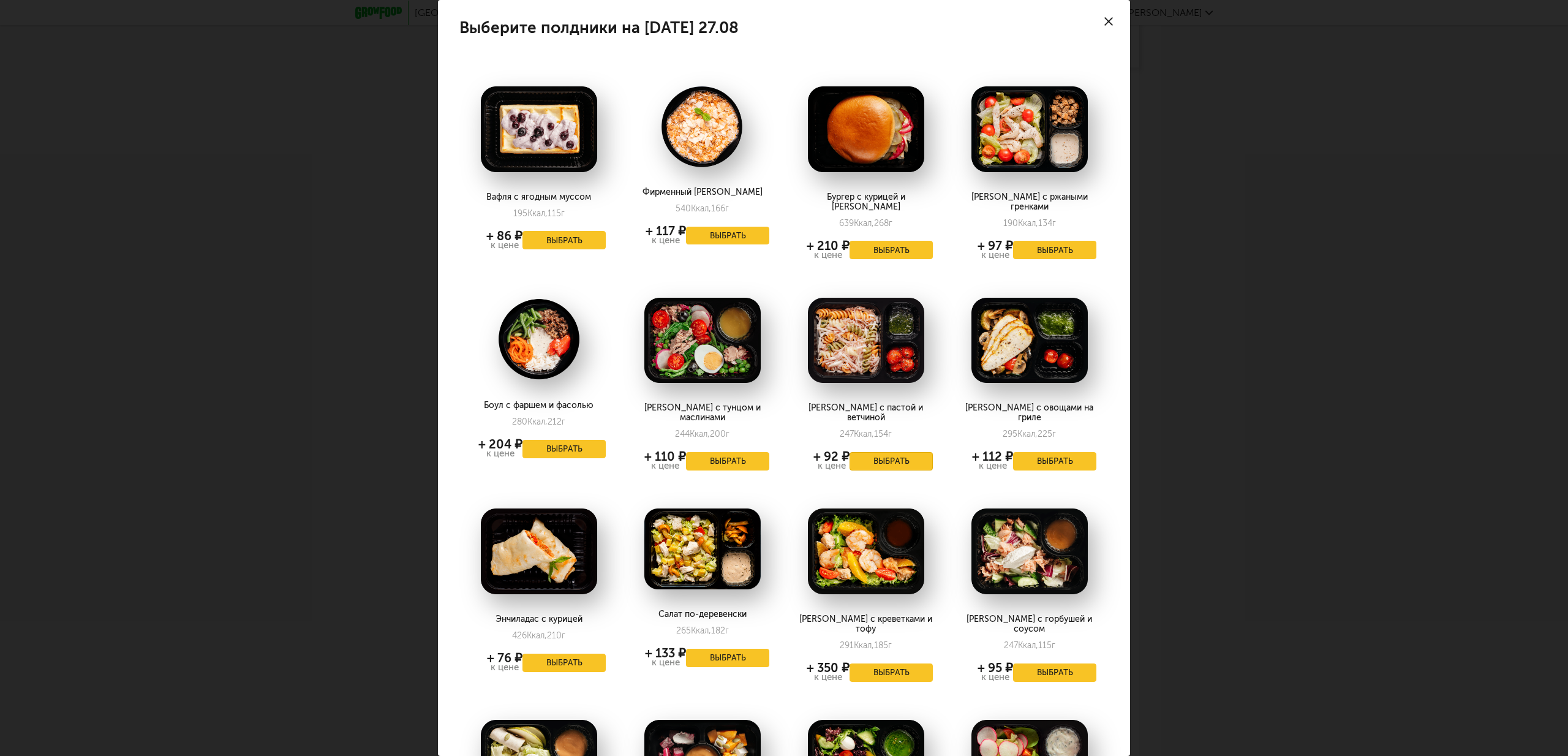
click at [893, 452] on button "Выбрать" at bounding box center [891, 461] width 83 height 19
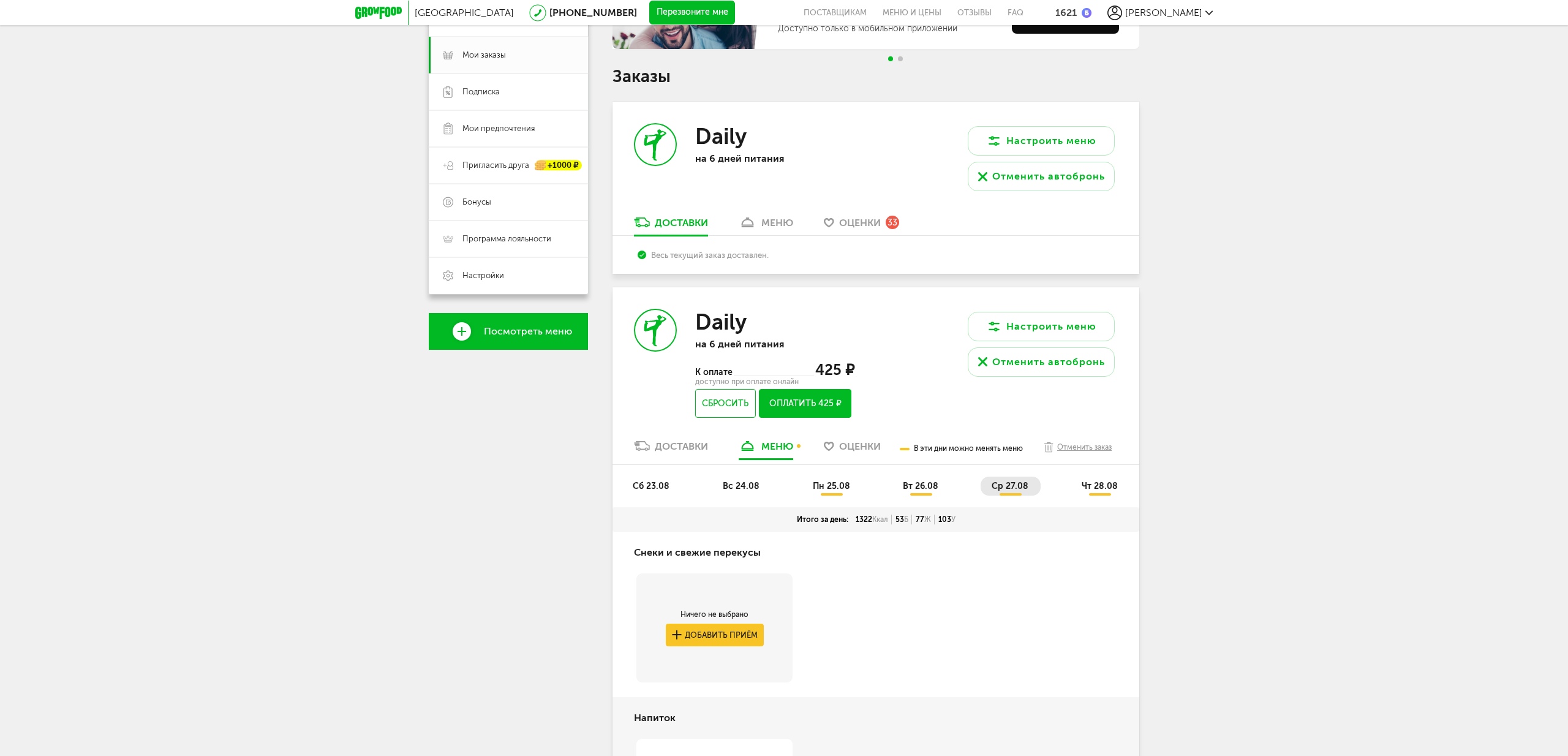
scroll to position [146, 0]
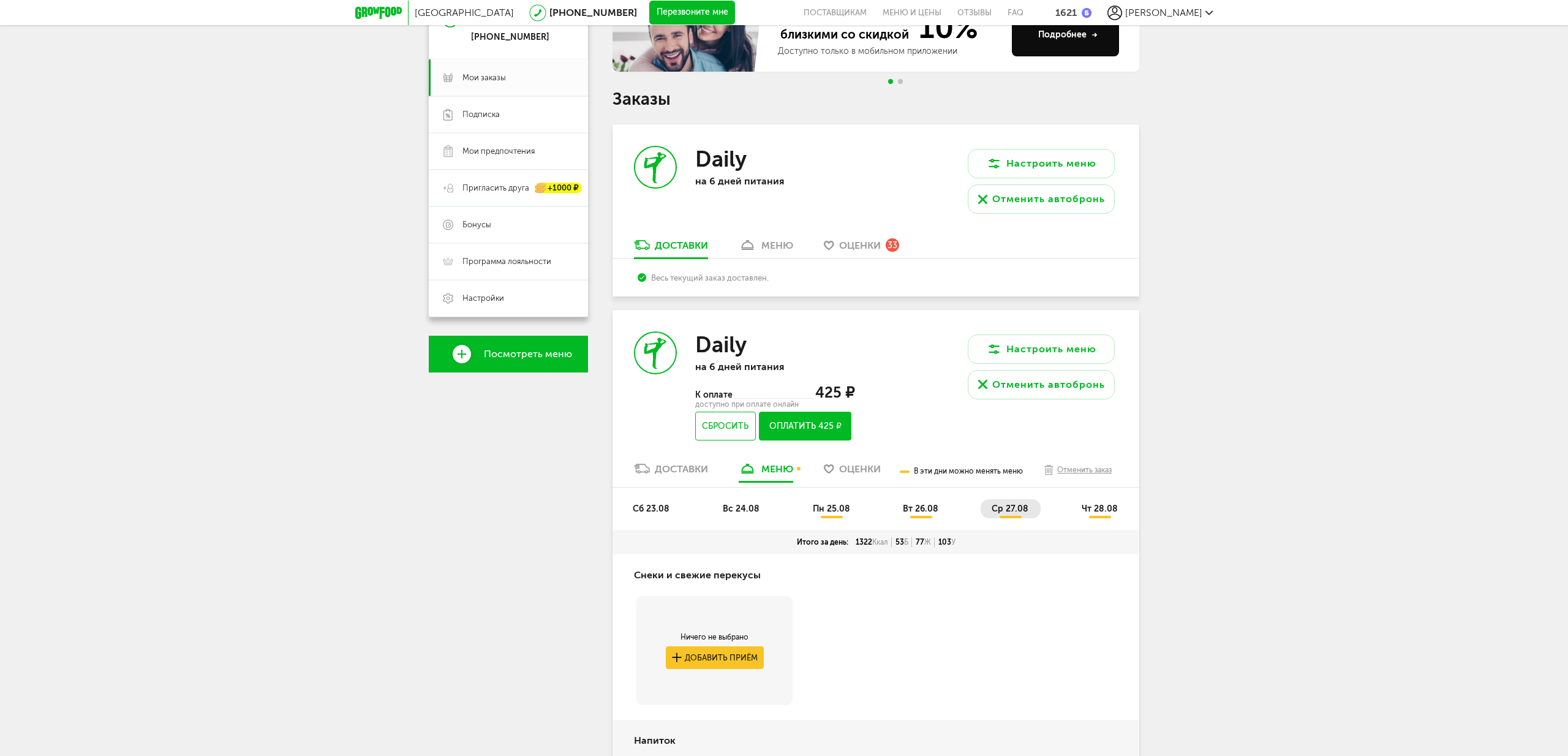
click at [1005, 514] on span "ср 27.08" at bounding box center [1010, 509] width 37 height 11
click at [1101, 509] on span "чт 28.08" at bounding box center [1100, 509] width 36 height 11
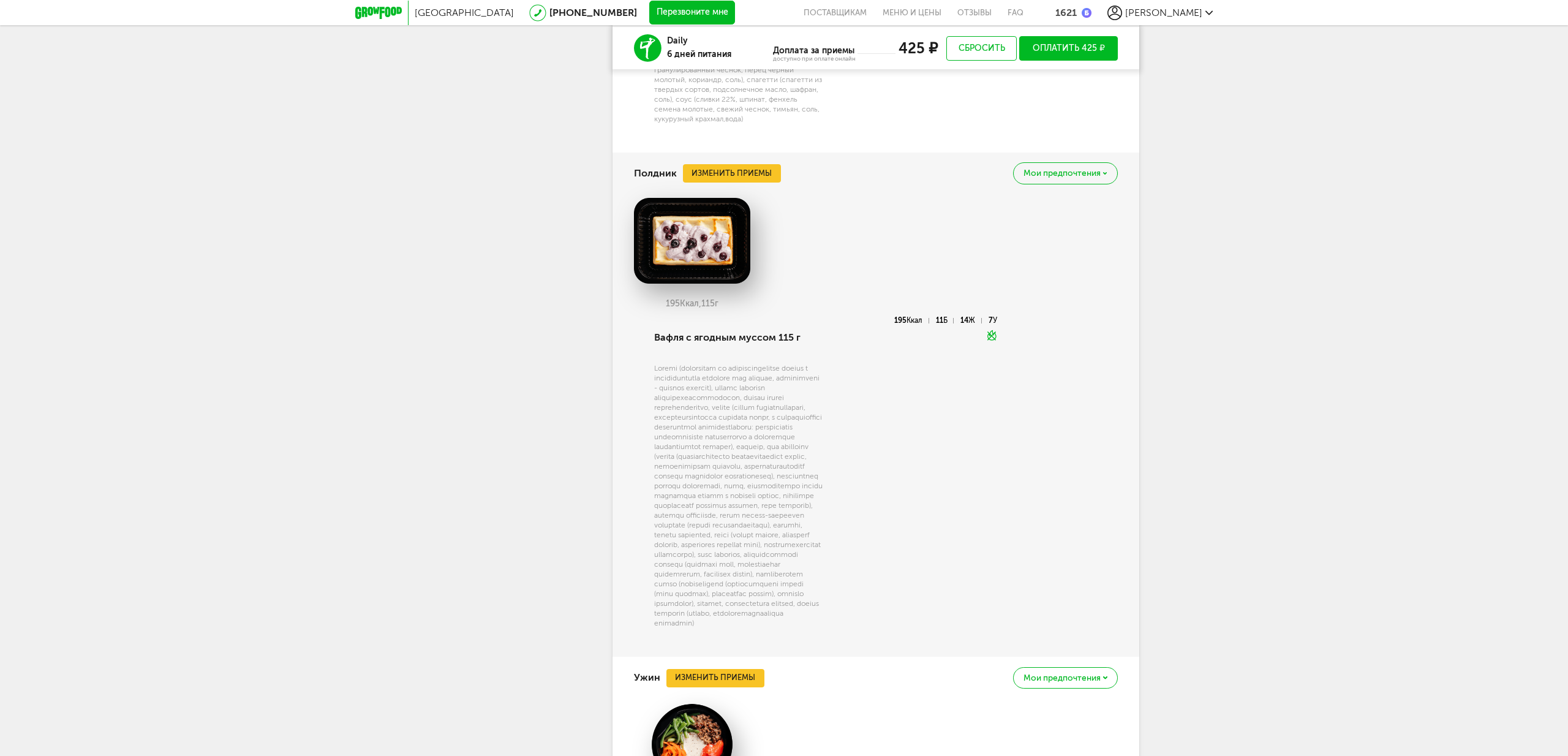
scroll to position [1774, 0]
click at [730, 177] on button "Изменить приемы" at bounding box center [732, 174] width 98 height 19
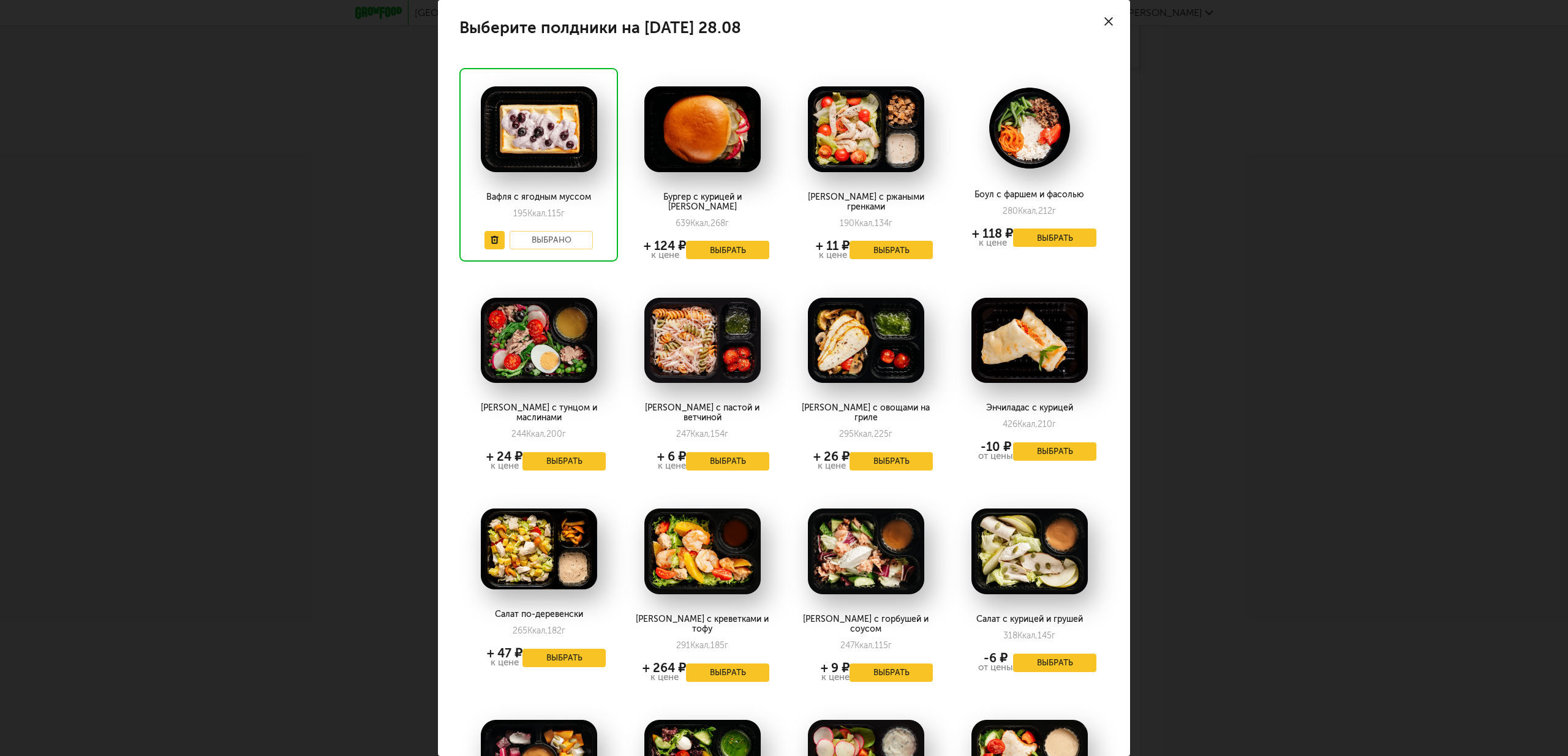
click at [1384, 373] on div "Выберите полдники на [DATE] 28.08 Вафля с ягодным муссом 195 Ккал, 115 г Выбран…" at bounding box center [784, 378] width 1568 height 756
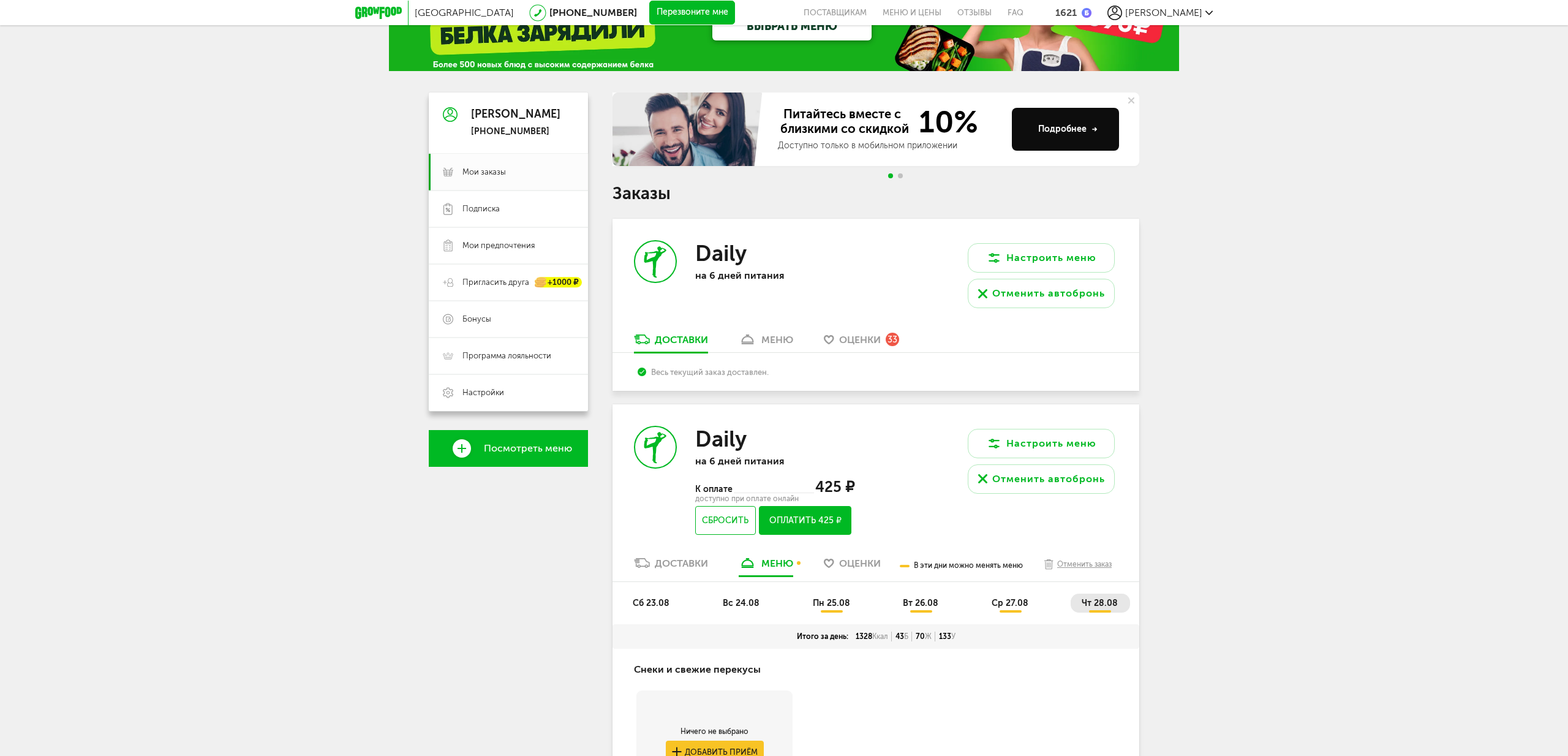
scroll to position [57, 0]
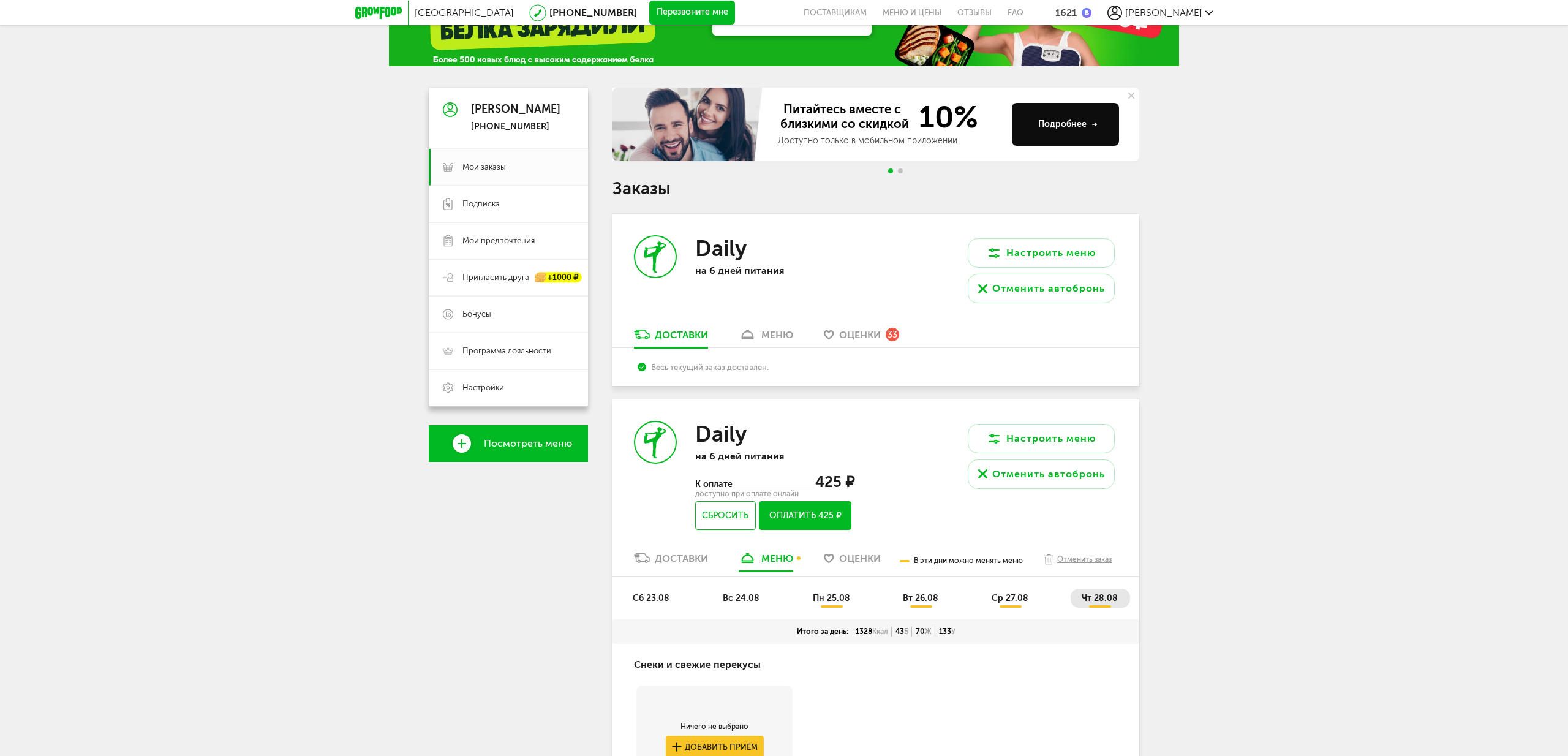
click at [819, 514] on button "Оплатить 425 ₽" at bounding box center [805, 515] width 92 height 29
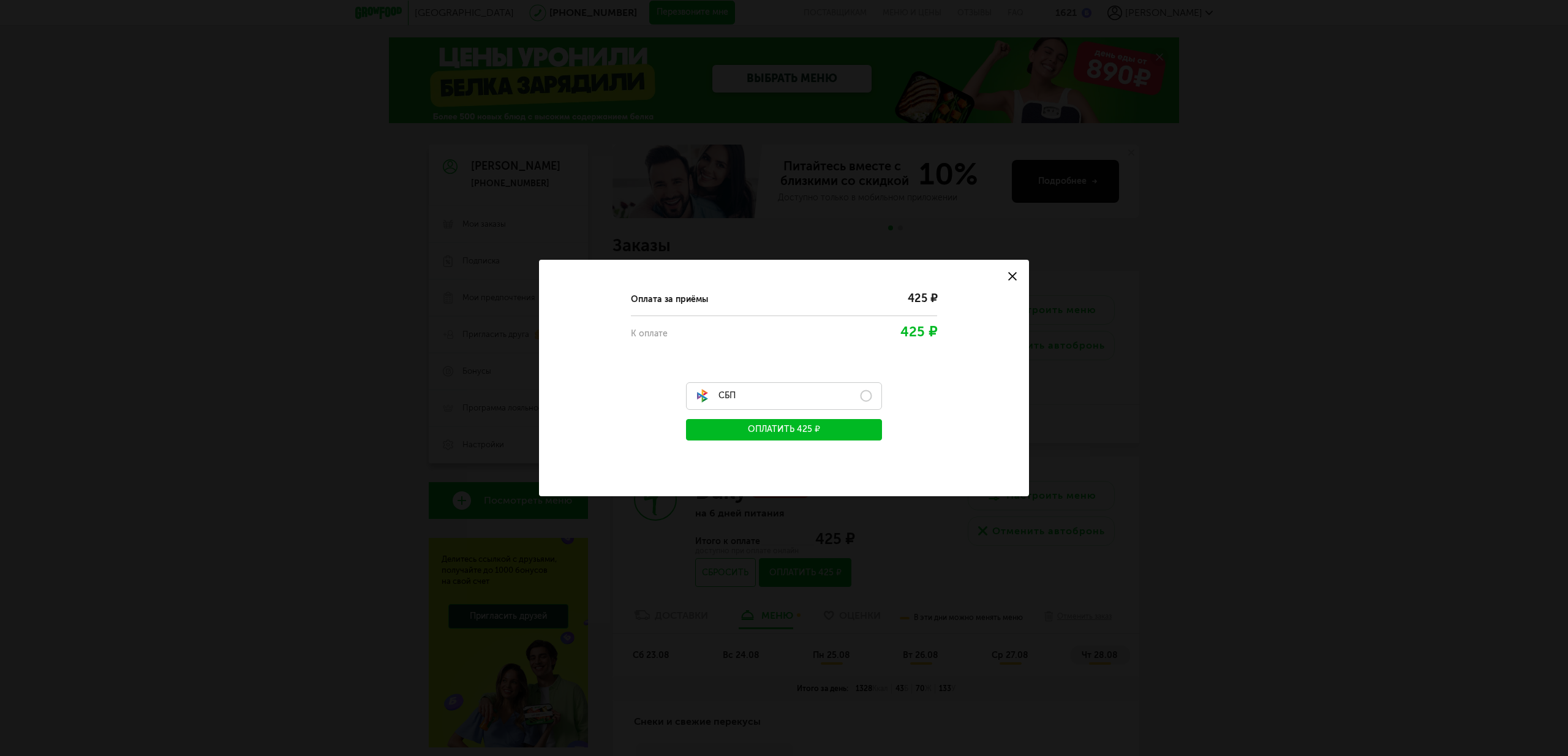
click at [864, 397] on label "СБП" at bounding box center [784, 395] width 196 height 27
click at [831, 429] on button "Оплатить 425 ₽" at bounding box center [784, 430] width 196 height 21
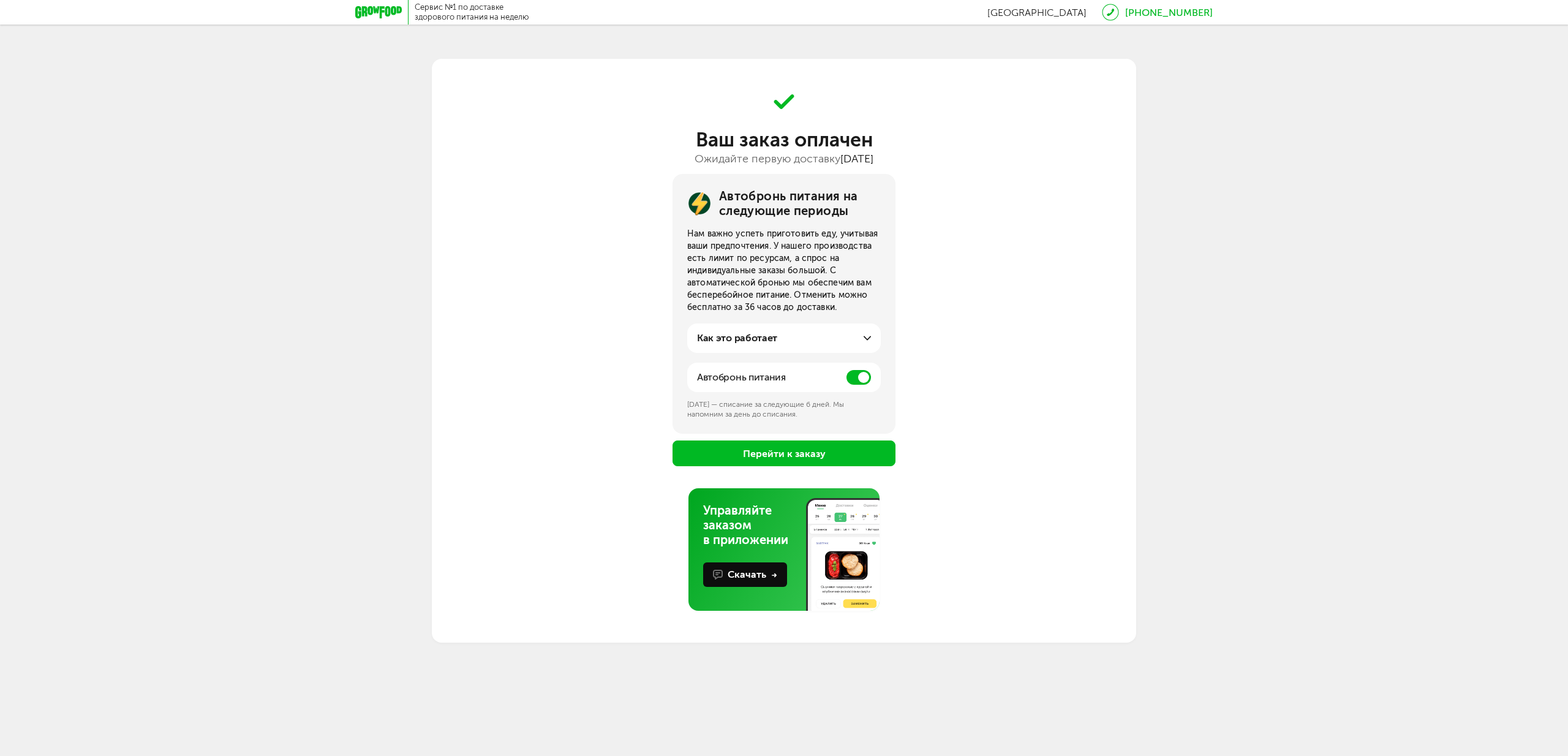
click at [783, 454] on button "Перейти к заказу" at bounding box center [784, 453] width 223 height 26
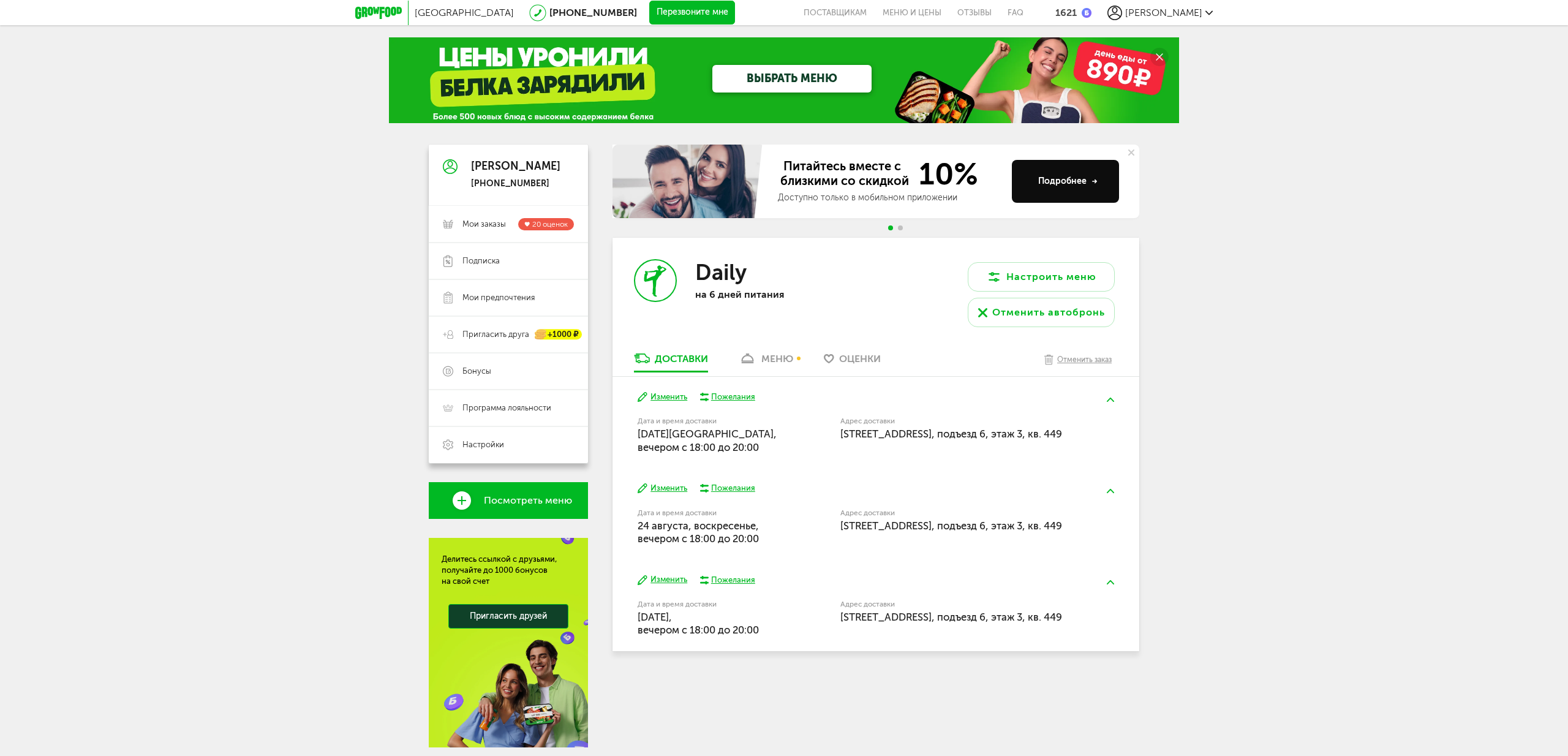
click at [780, 357] on div "меню" at bounding box center [777, 359] width 32 height 12
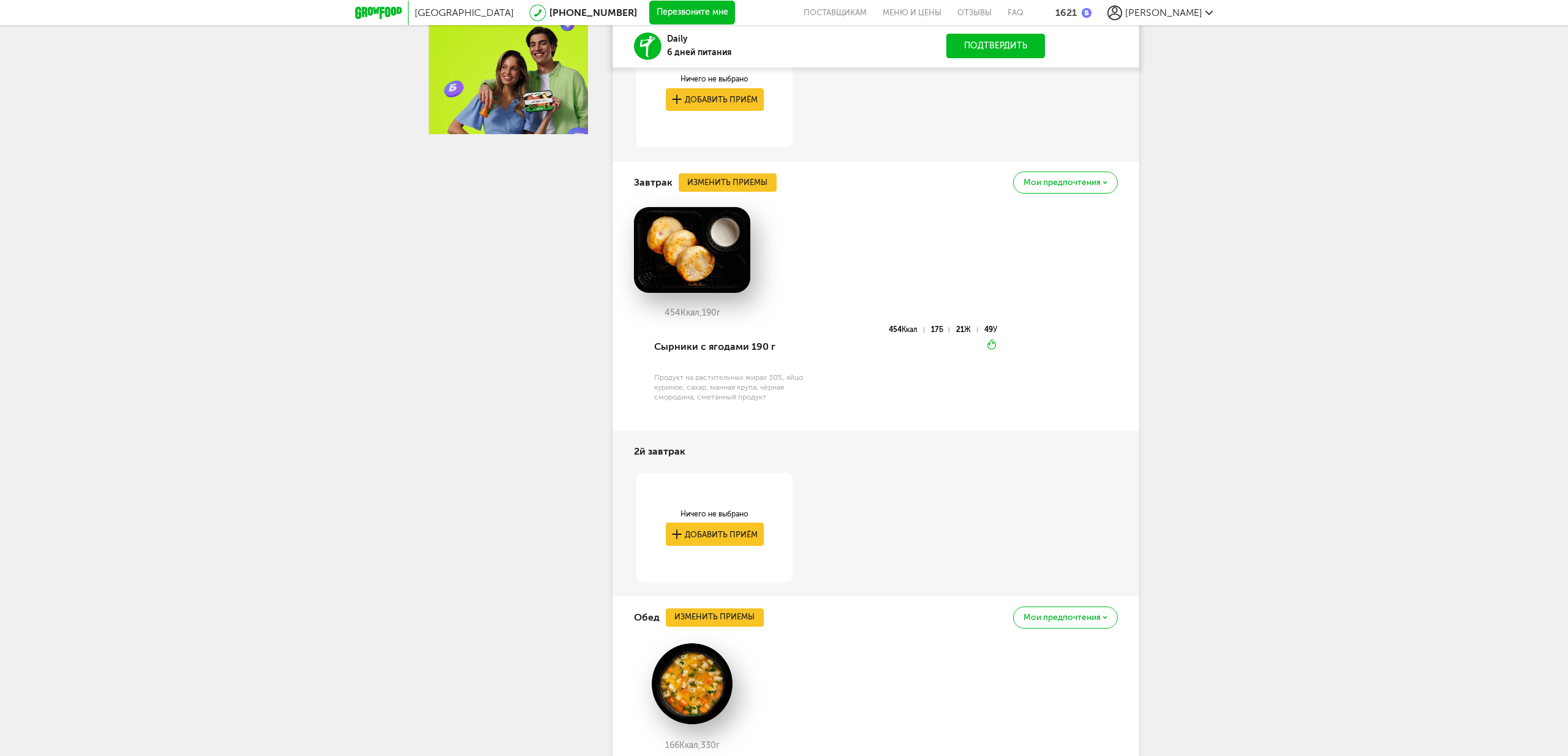
scroll to position [615, 0]
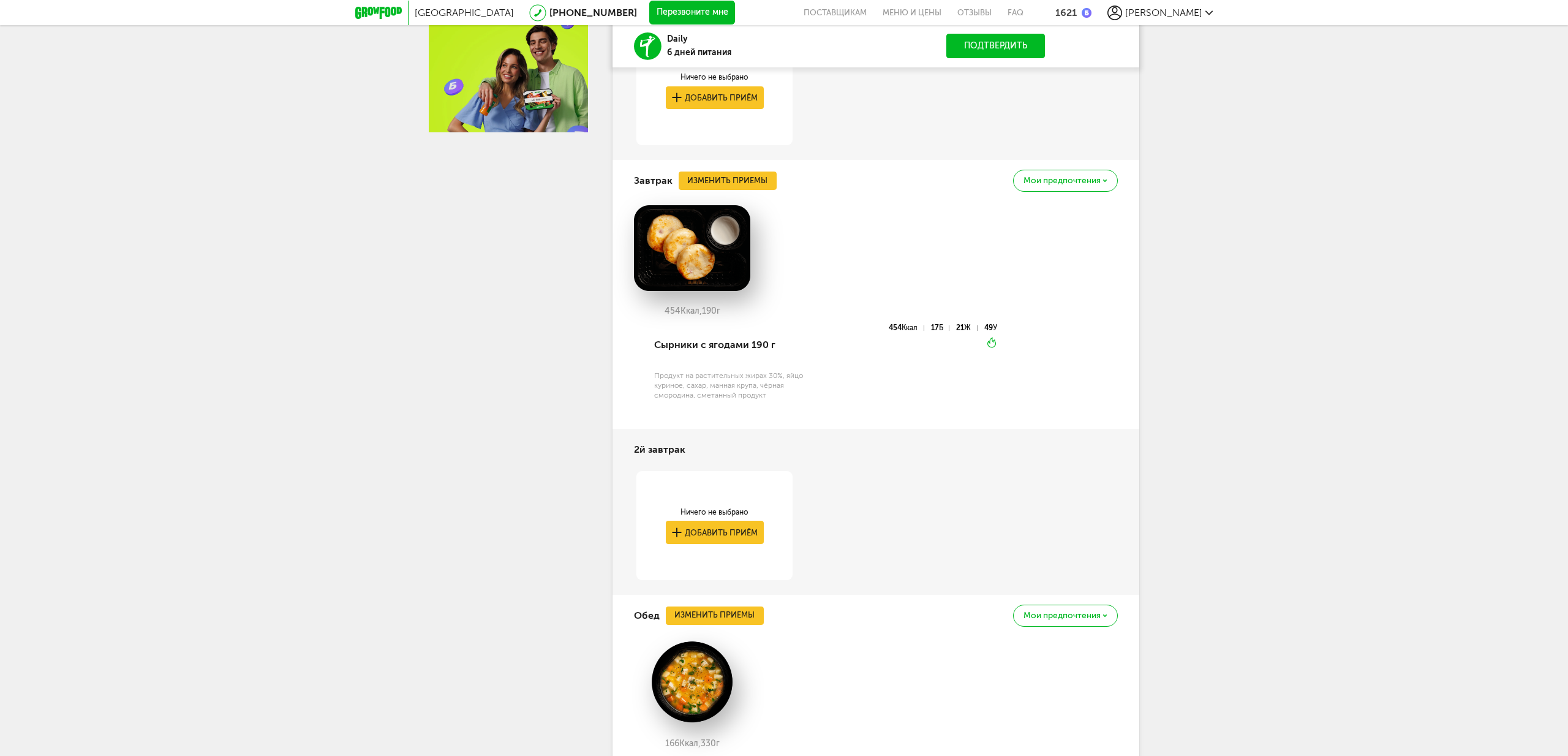
click at [1335, 482] on div "[GEOGRAPHIC_DATA] [PHONE_NUMBER] Перезвоните мне поставщикам Меню и цены Отзывы…" at bounding box center [784, 611] width 1568 height 2451
